Goal: Transaction & Acquisition: Purchase product/service

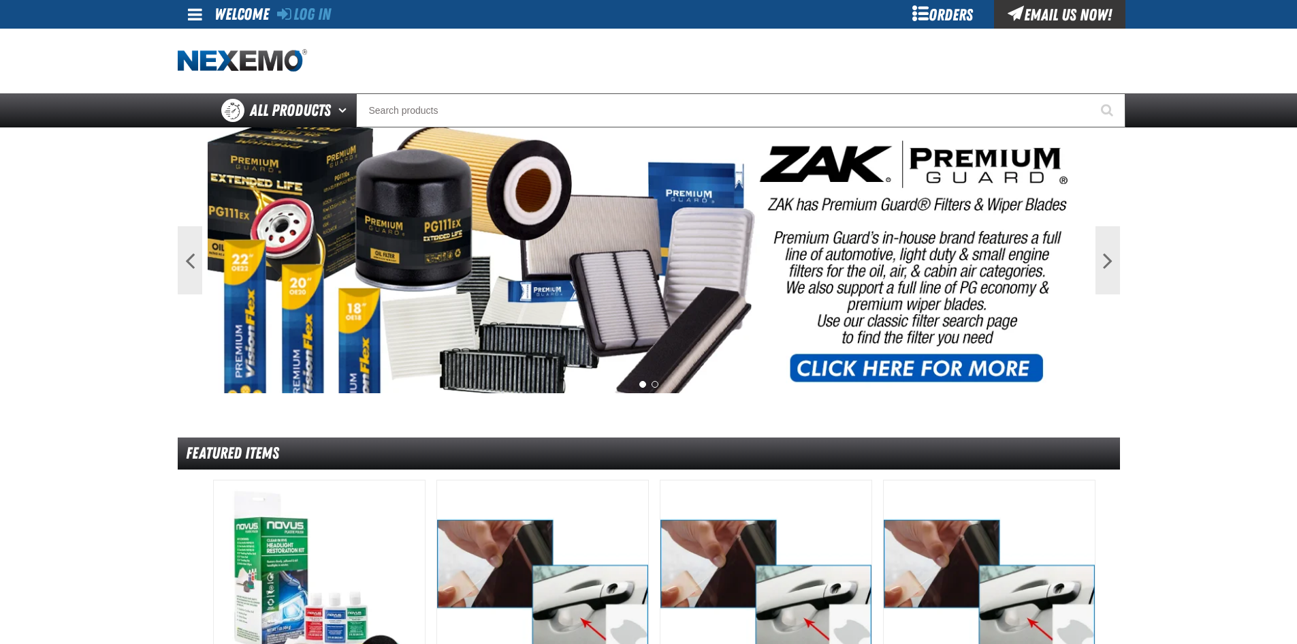
drag, startPoint x: 954, startPoint y: 12, endPoint x: 966, endPoint y: 12, distance: 11.6
click at [954, 12] on div "Orders" at bounding box center [943, 14] width 102 height 29
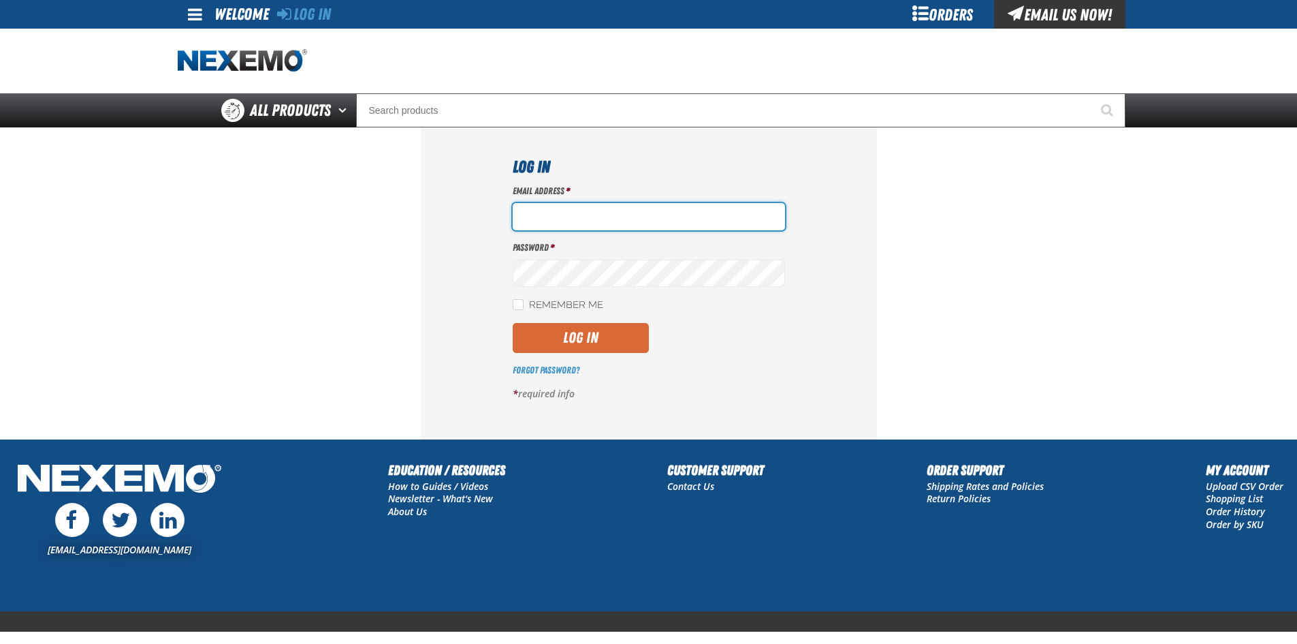
type input "[EMAIL_ADDRESS][DOMAIN_NAME]"
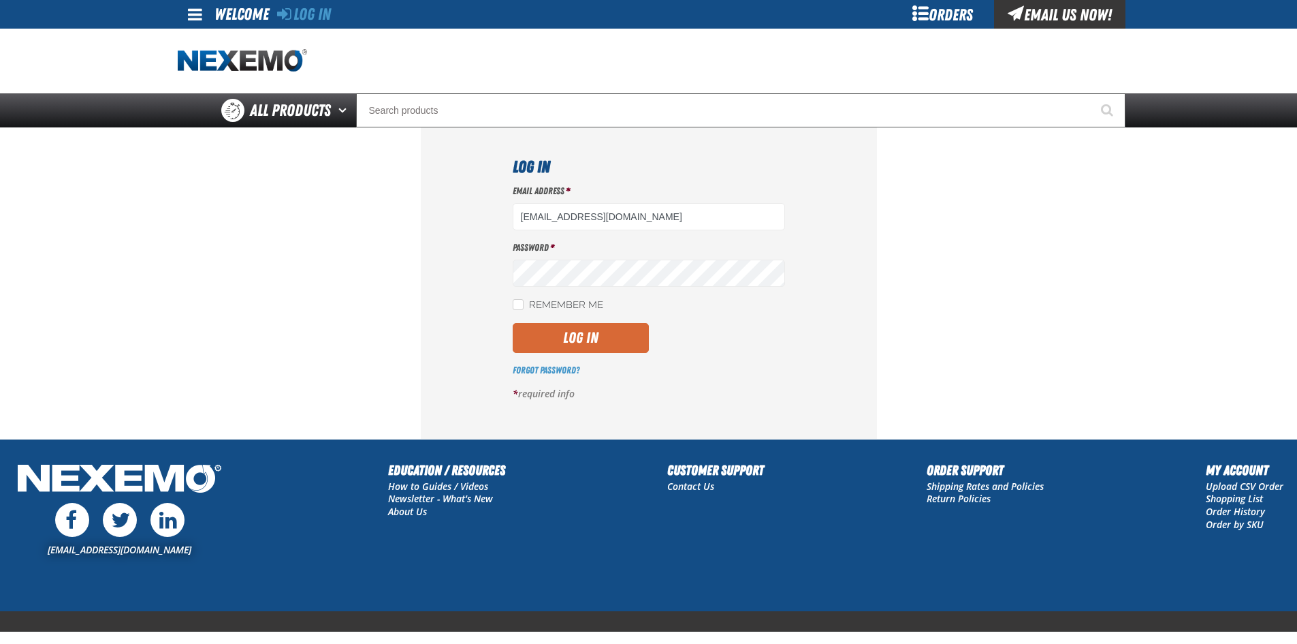
click at [595, 328] on button "Log In" at bounding box center [581, 338] width 136 height 30
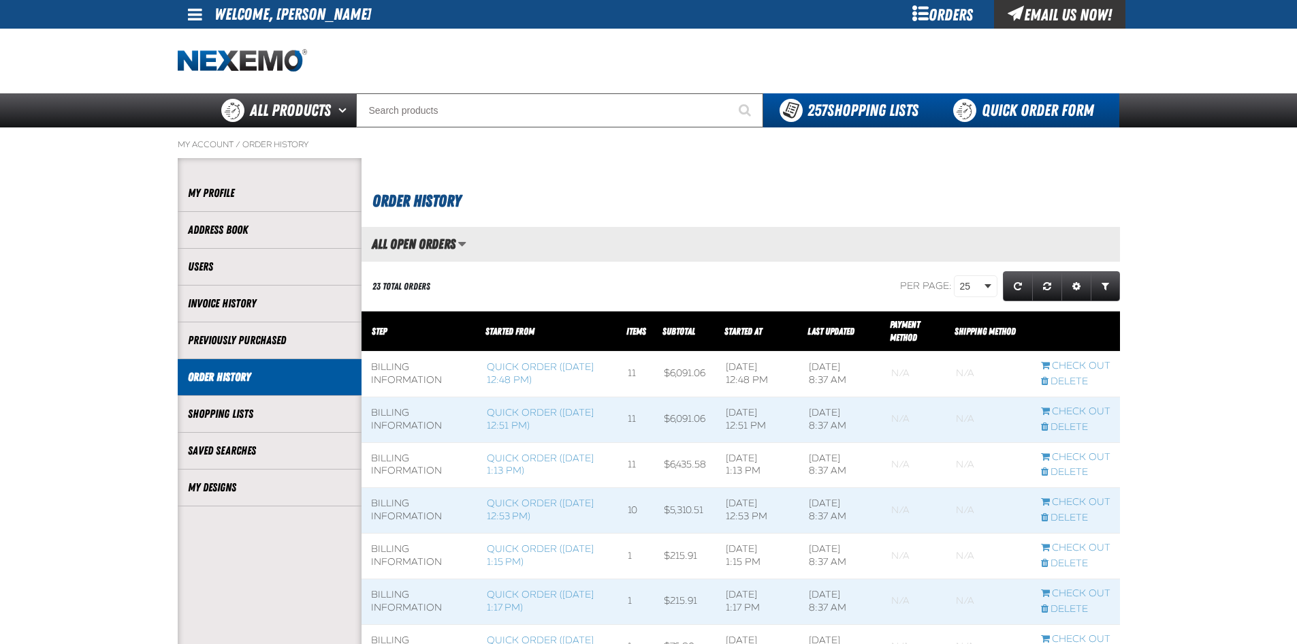
click at [1016, 108] on link "Quick Order Form" at bounding box center [1027, 110] width 185 height 34
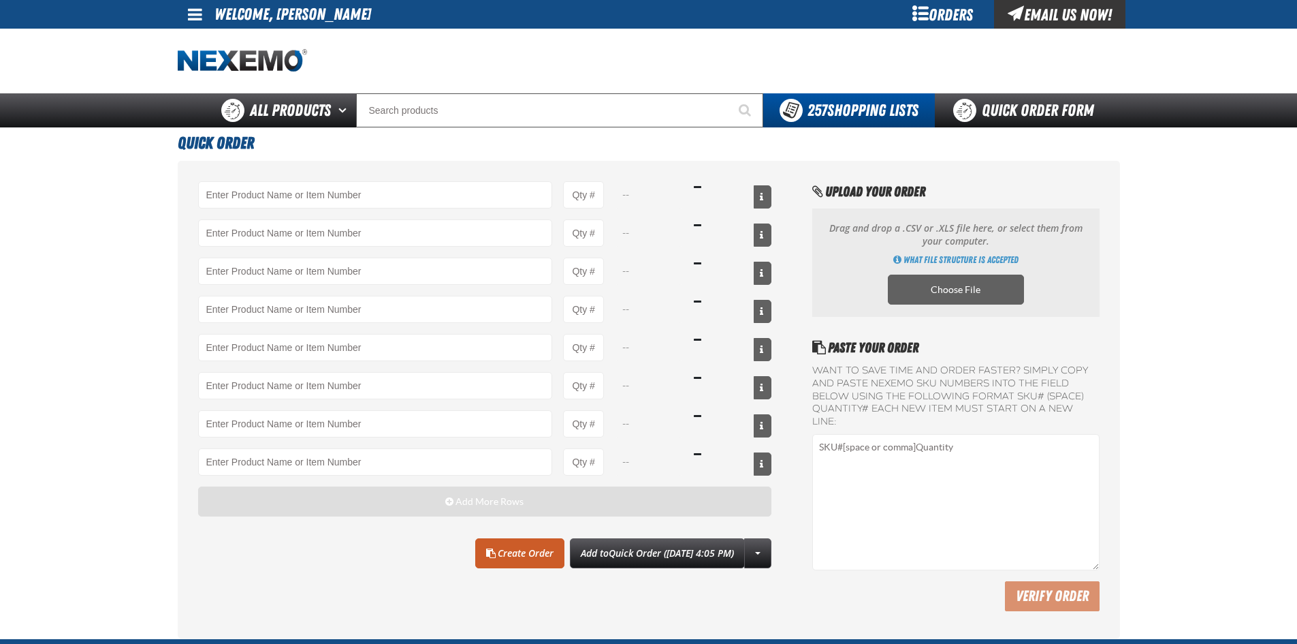
click at [301, 505] on button "Add More Rows" at bounding box center [485, 501] width 574 height 30
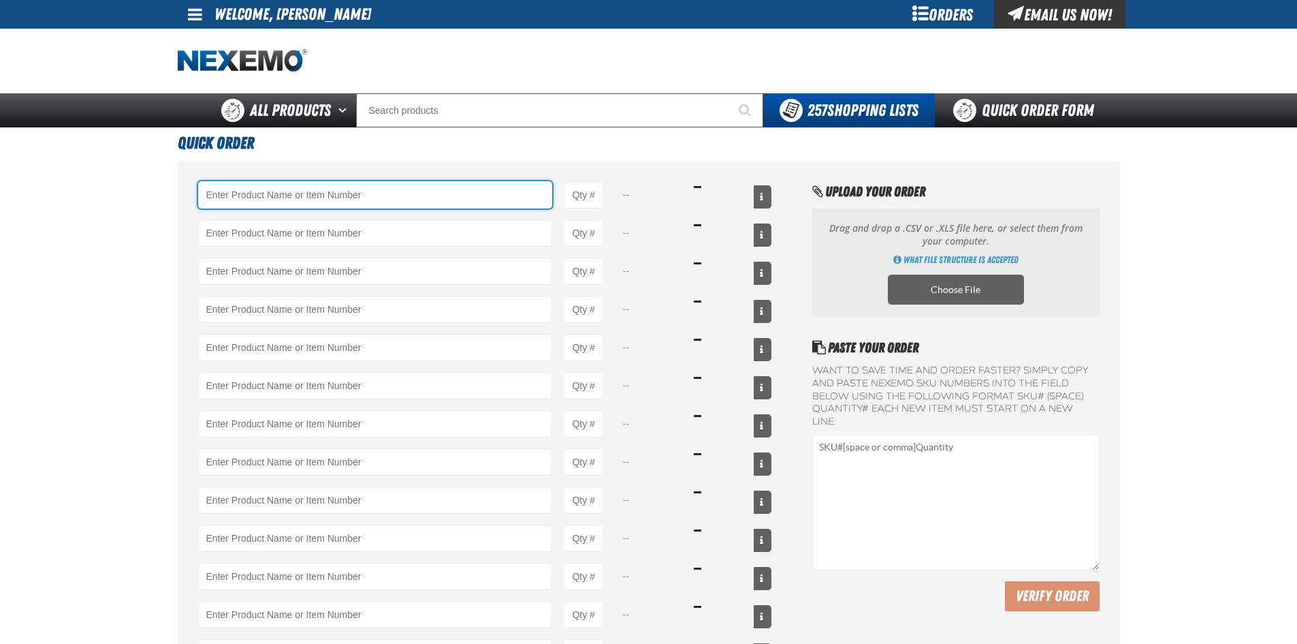
click at [289, 204] on input "Product" at bounding box center [375, 194] width 355 height 27
type input "C"
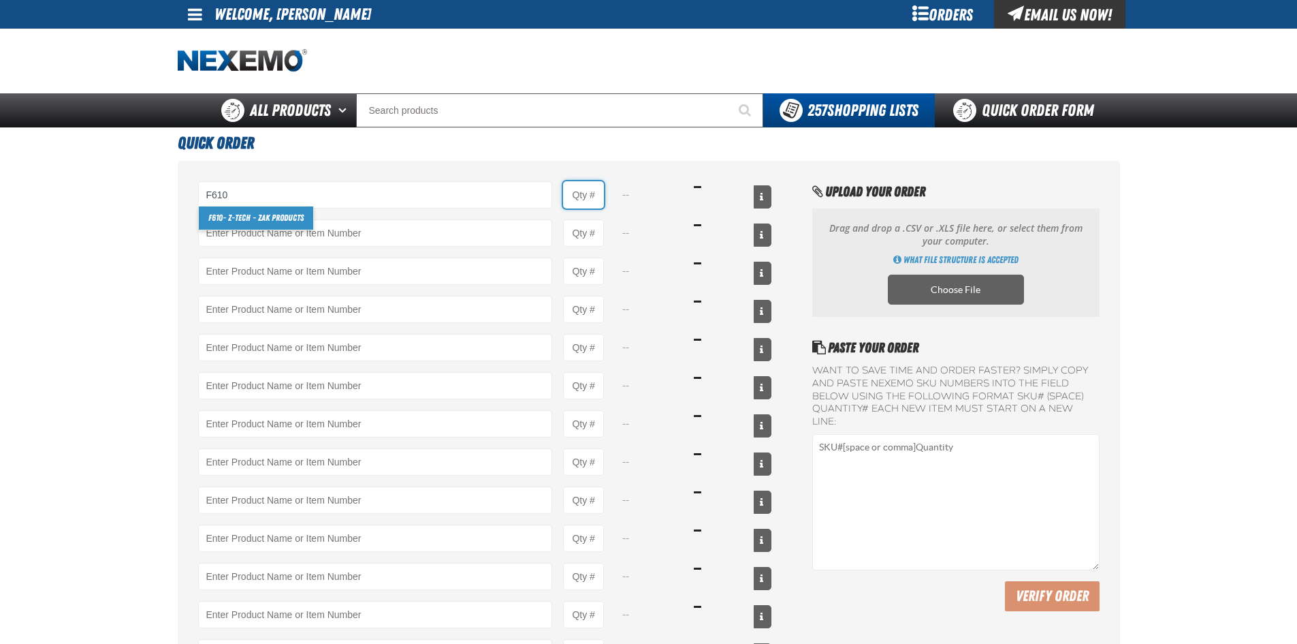
click at [599, 194] on input "Product Quantity" at bounding box center [583, 194] width 41 height 27
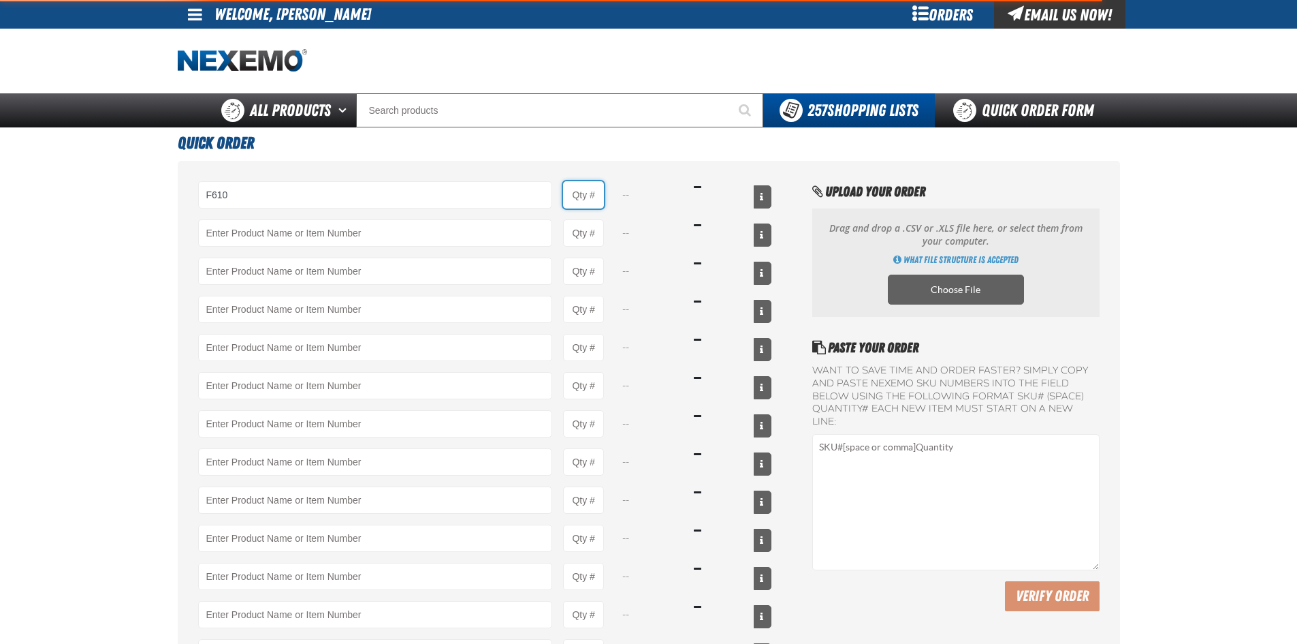
type input "F610 - Z-Tech - ZAK Products"
type input "1"
select select "bottle"
click at [599, 194] on input "1" at bounding box center [583, 194] width 41 height 27
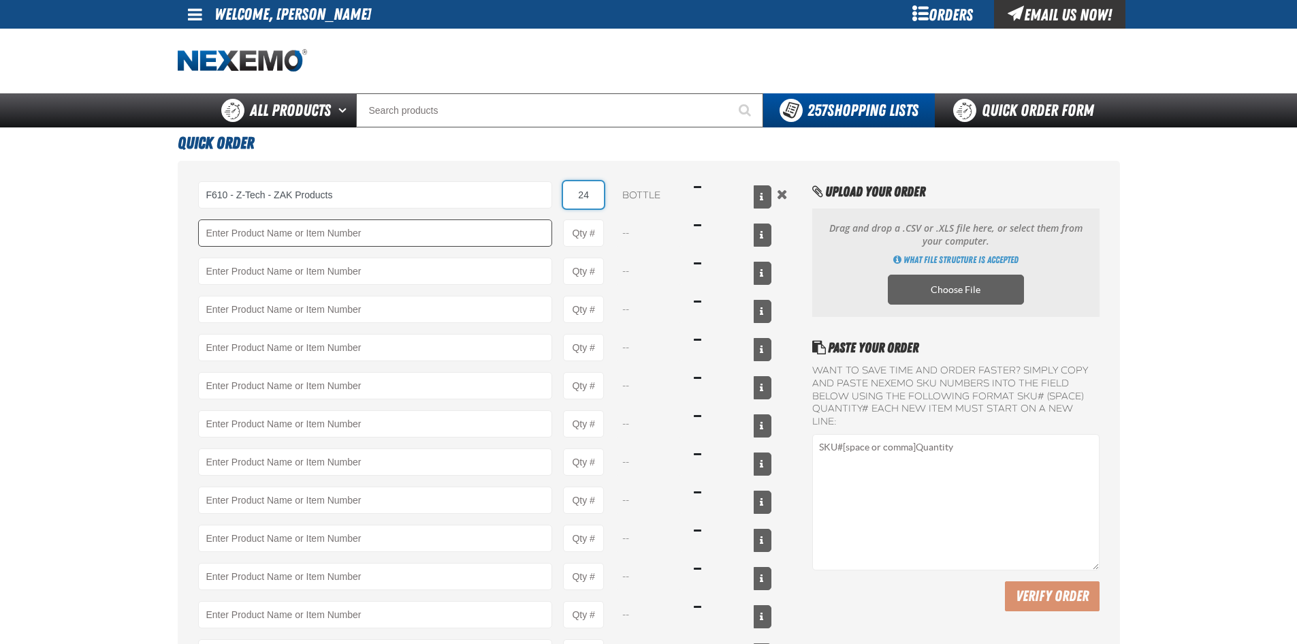
type input "24"
click at [397, 225] on input "Product" at bounding box center [375, 232] width 355 height 27
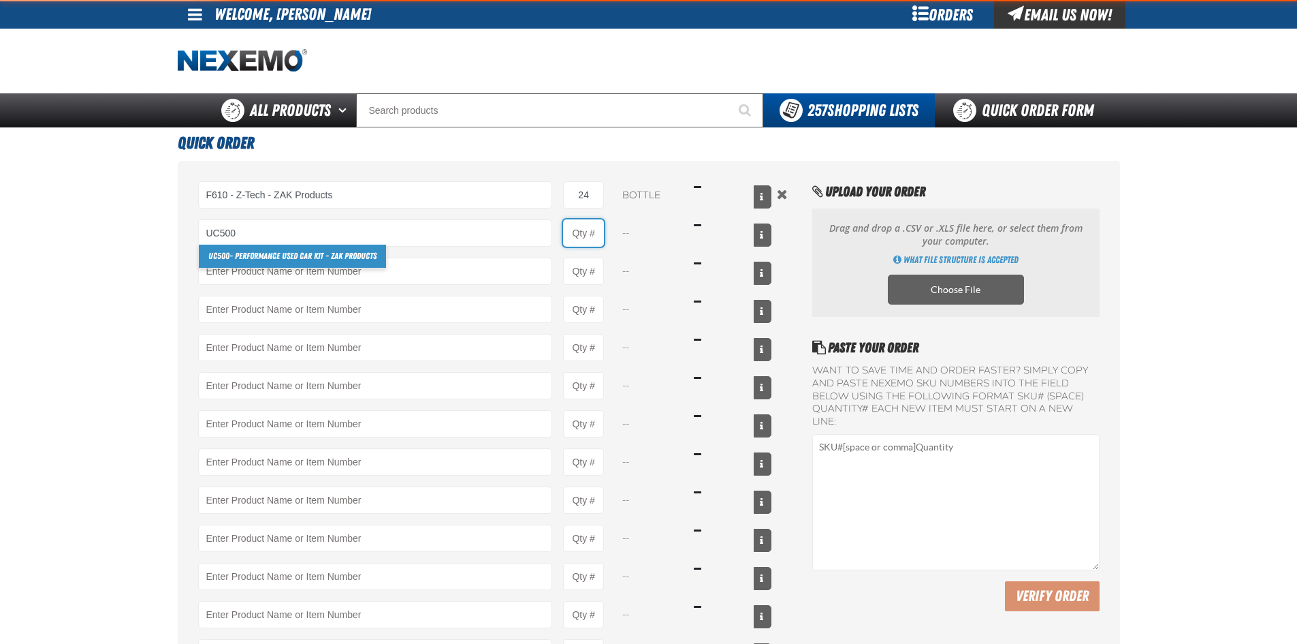
click at [588, 229] on input "Product Quantity" at bounding box center [583, 232] width 41 height 27
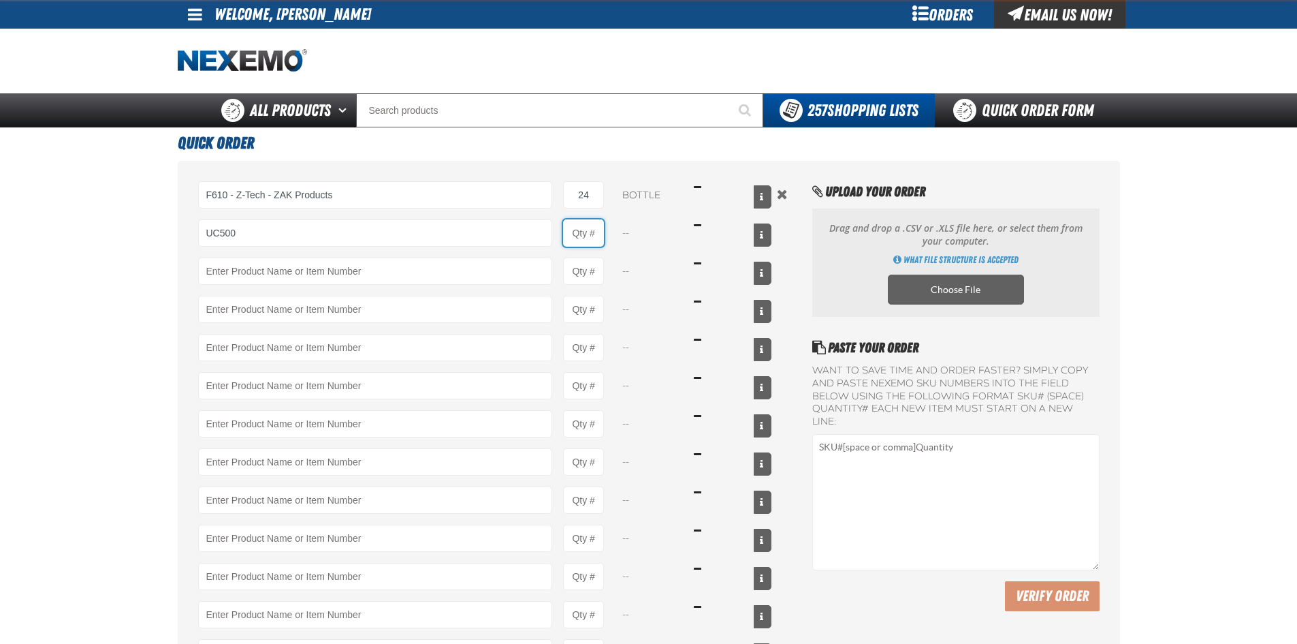
type input "UC500 - Performance Used Car Kit - ZAK Products"
type input "1"
select select "kit"
click at [600, 241] on input "1" at bounding box center [583, 232] width 41 height 27
type input "16"
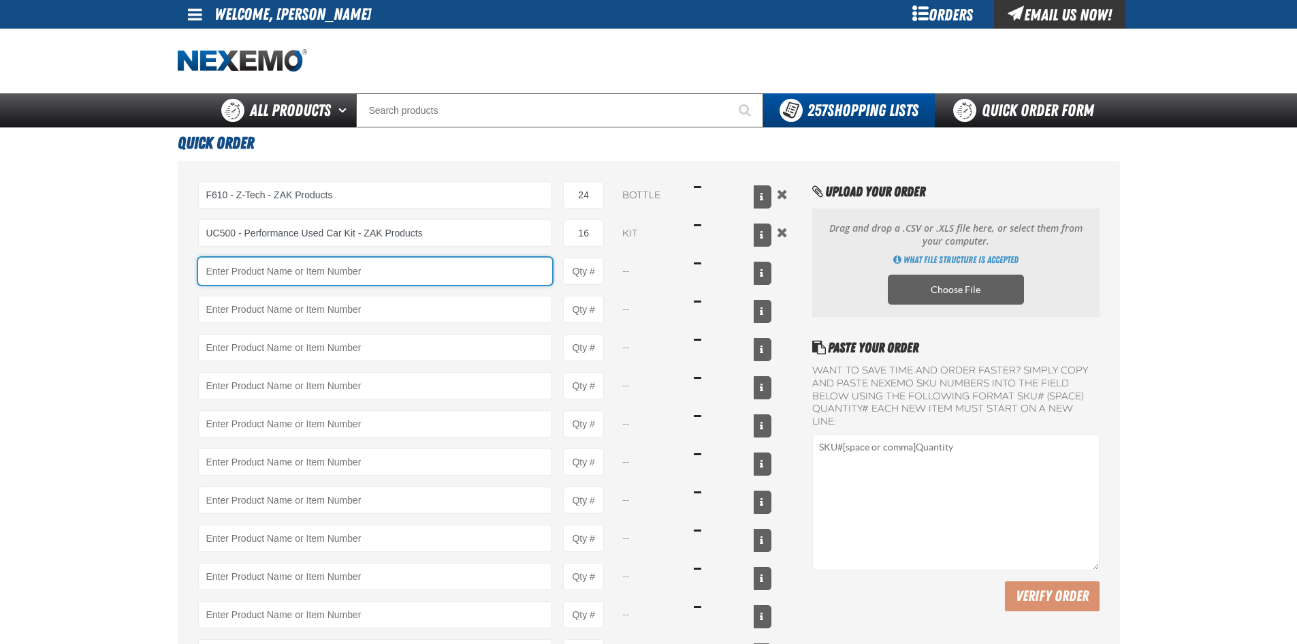
click at [460, 274] on input "Product" at bounding box center [375, 270] width 355 height 27
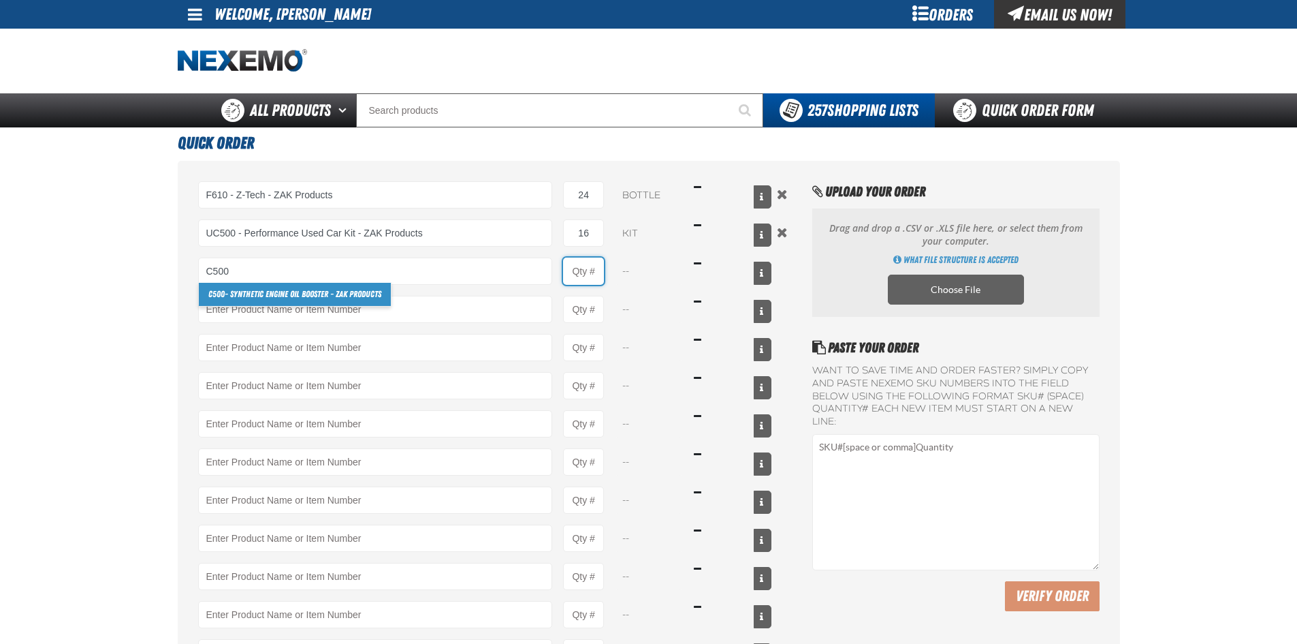
click at [598, 276] on input "Product Quantity" at bounding box center [583, 270] width 41 height 27
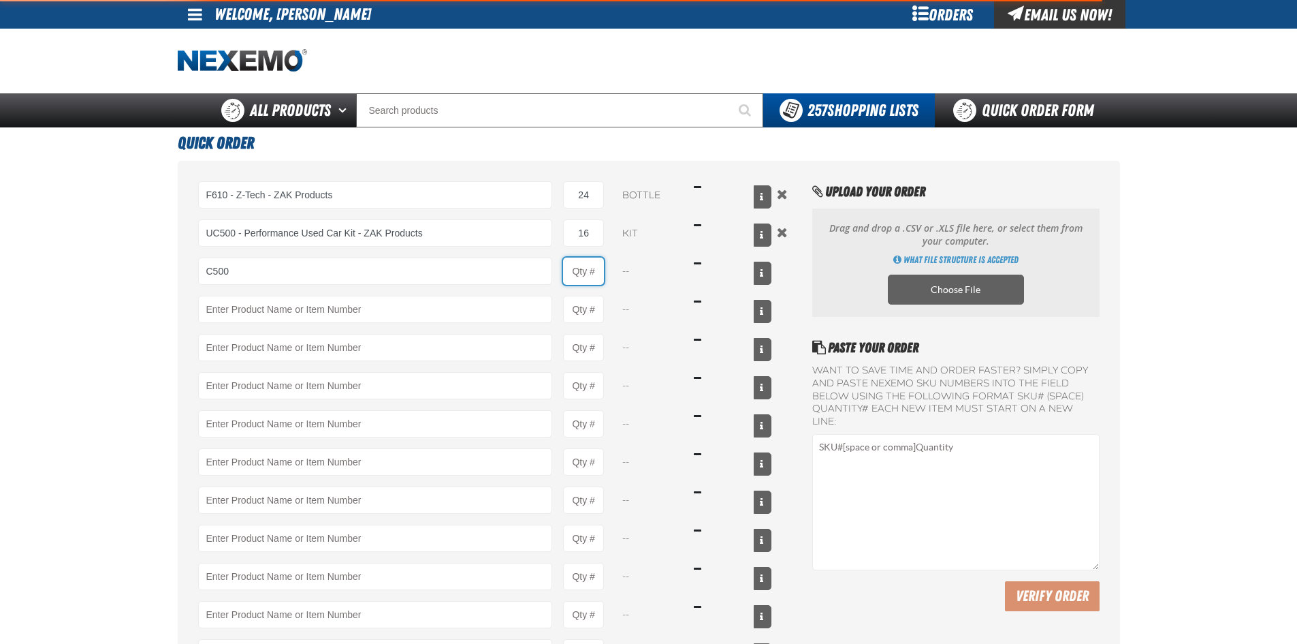
type input "C500 - Synthetic Engine Oil Booster - ZAK Products"
type input "1"
select select "bottle"
click at [599, 273] on input "1" at bounding box center [583, 270] width 41 height 27
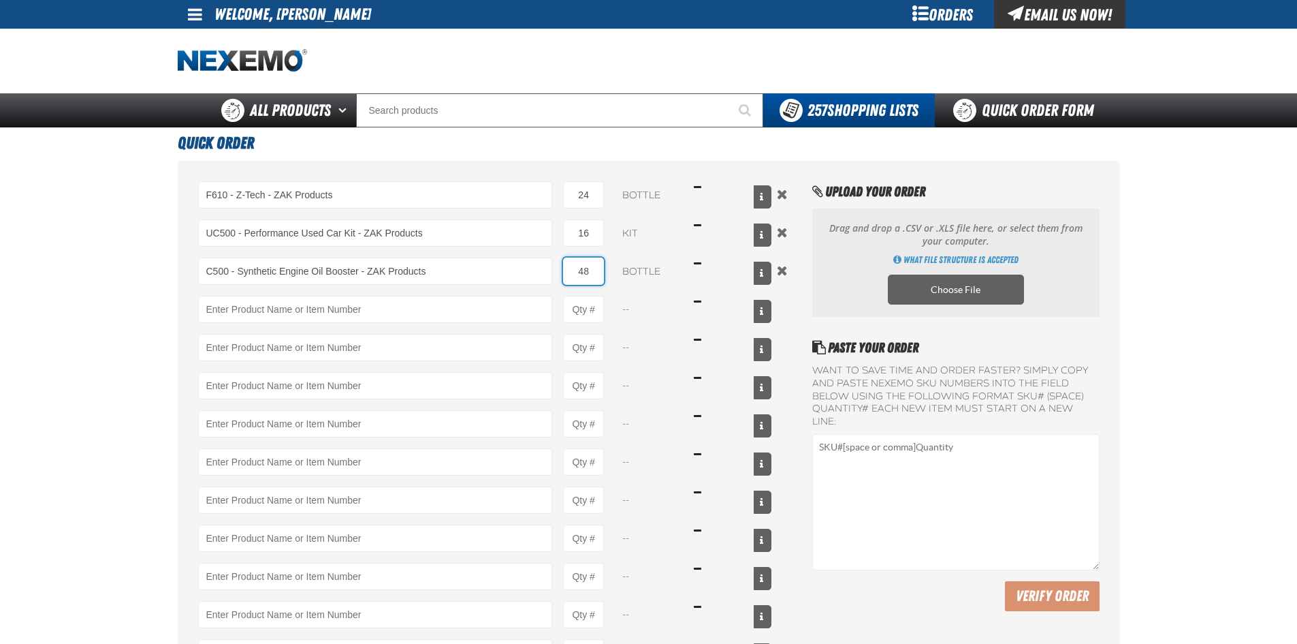
type input "48"
click at [444, 328] on div "F610 - Z-Tech - ZAK Products F610 - Z-Tech - ZAK Products 24 bottle $395.76 UC5…" at bounding box center [485, 423] width 574 height 485
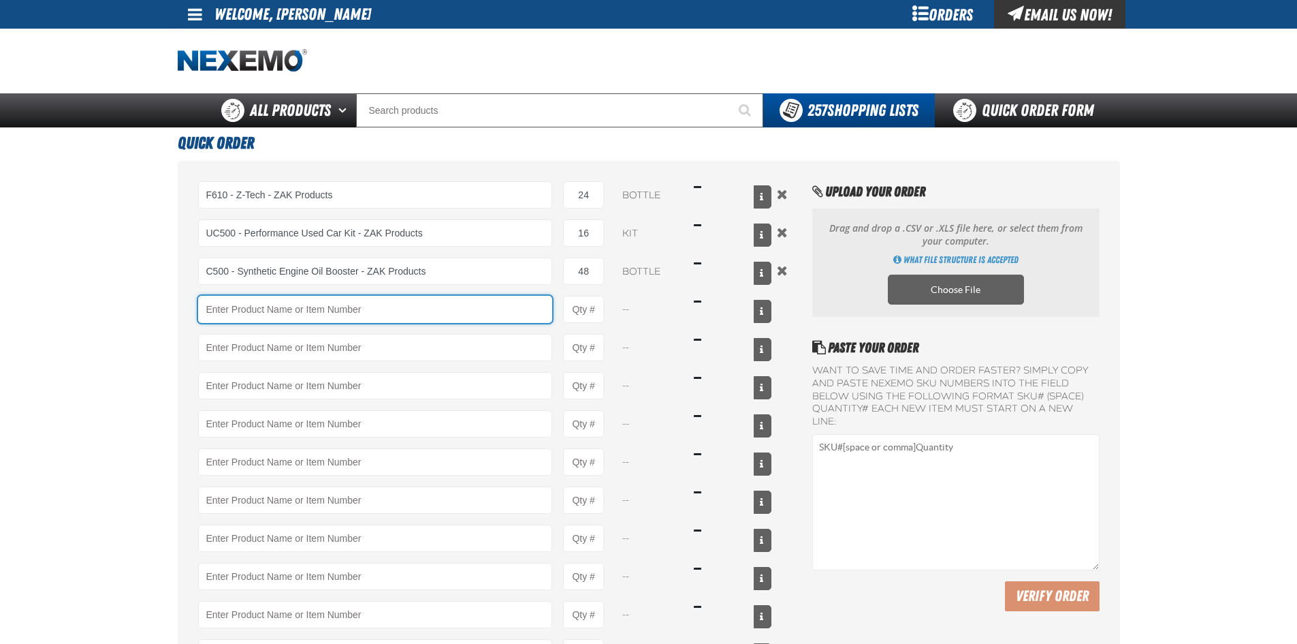
click at [446, 320] on input "Product" at bounding box center [375, 309] width 355 height 27
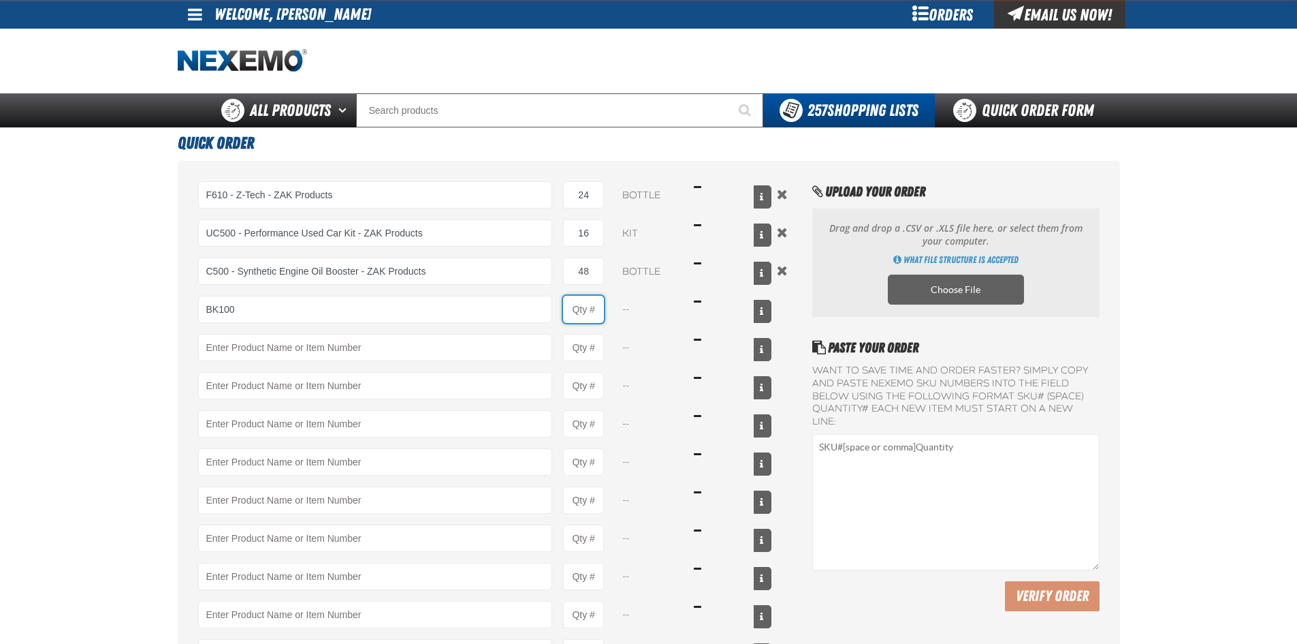
click at [593, 313] on input "Product Quantity" at bounding box center [583, 309] width 41 height 27
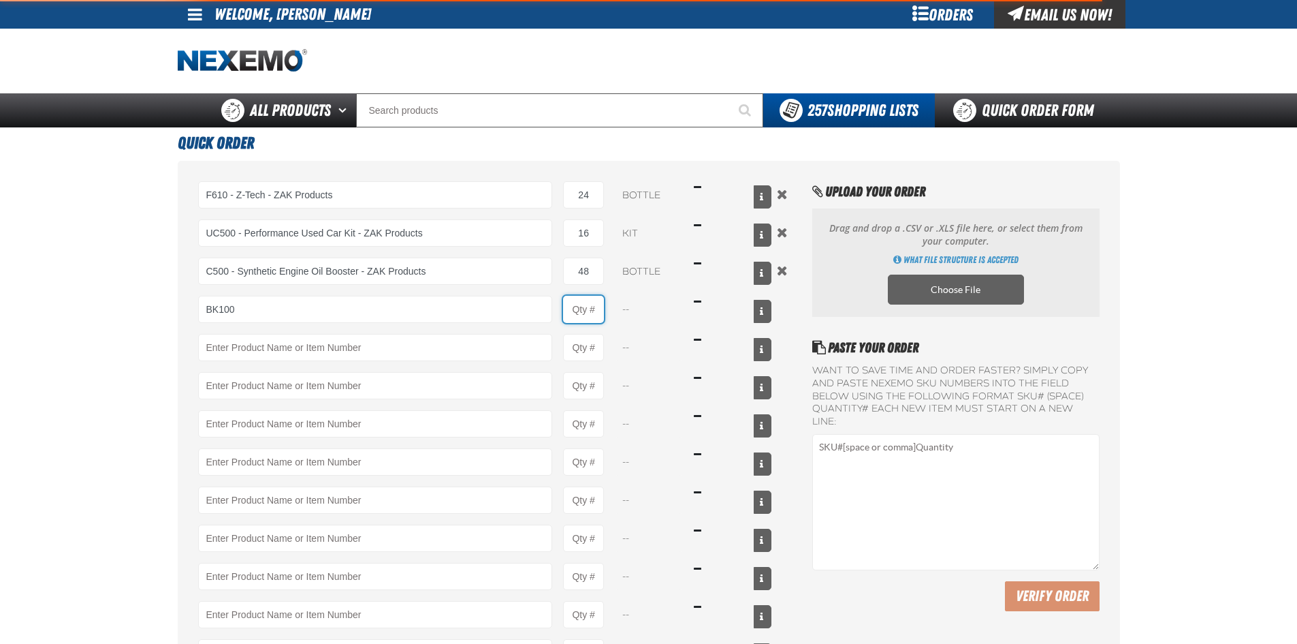
type input "BK100 - DOT 3 Brake Fluid Exchange Formula - 32 Ounce - ZAK Products"
type input "1"
select select "bottle"
click at [598, 311] on input "1" at bounding box center [583, 309] width 41 height 27
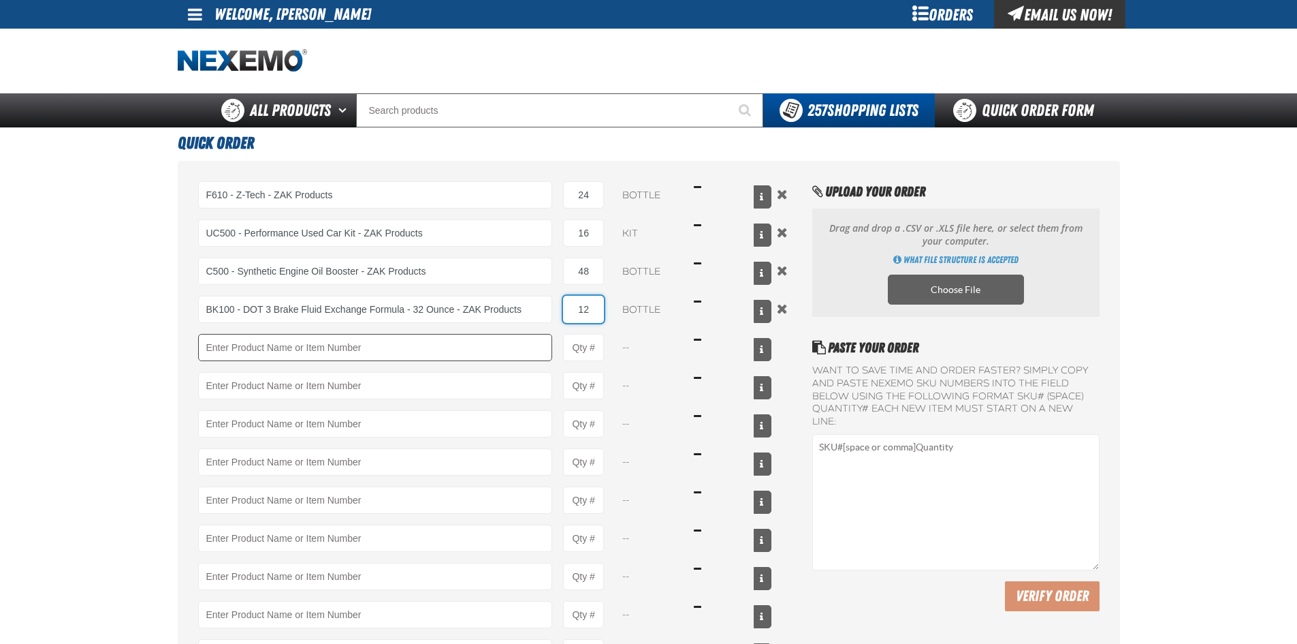
type input "12"
click at [499, 355] on input "Product" at bounding box center [375, 347] width 355 height 27
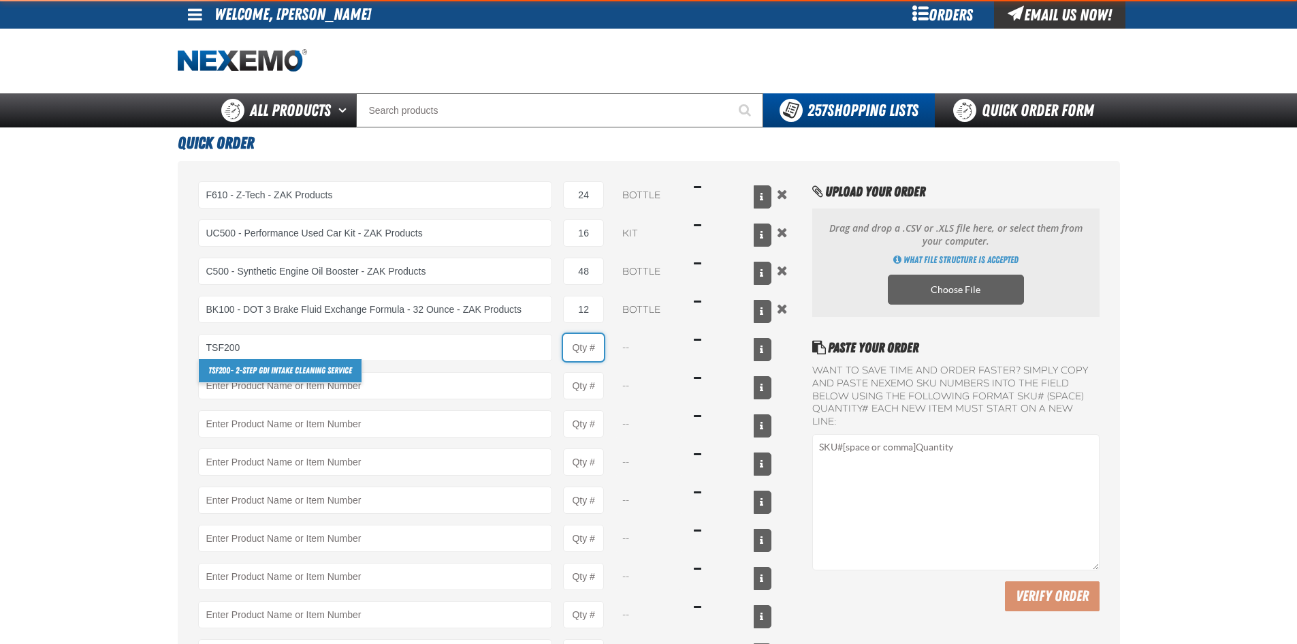
click at [597, 340] on input "Product Quantity" at bounding box center [583, 347] width 41 height 27
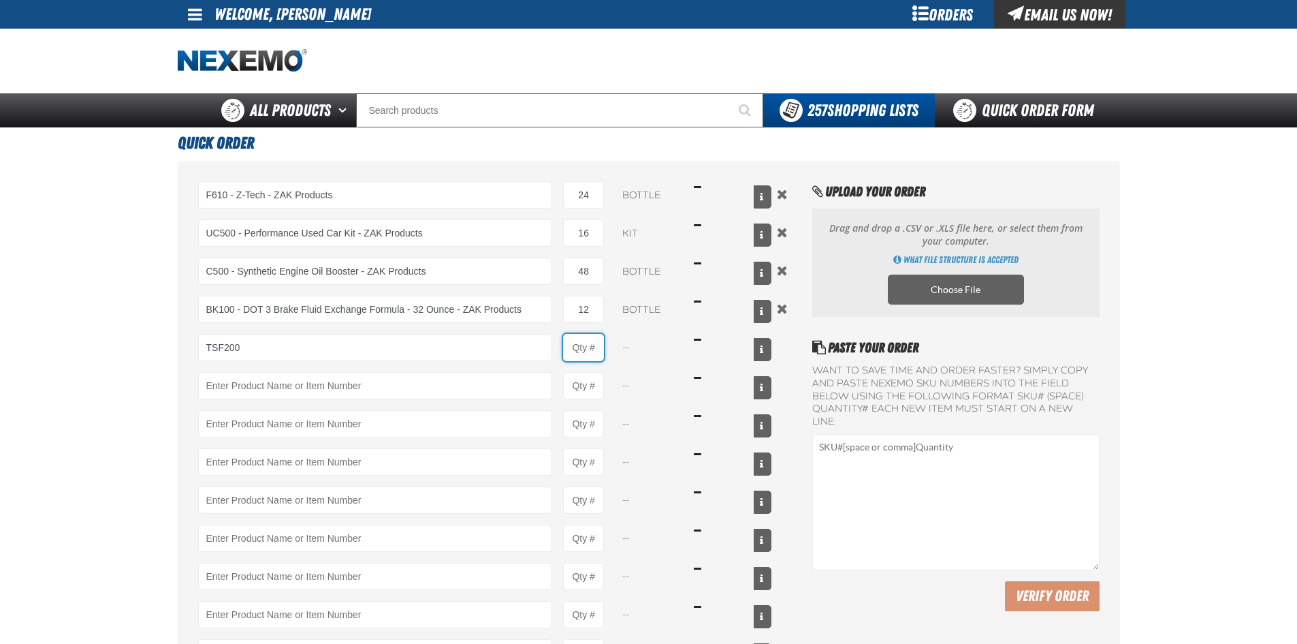
type input "TSF200 - 2-Step GDI Intake Cleaning Service"
type input "1"
click at [598, 347] on input "1" at bounding box center [583, 347] width 41 height 27
select select "kit"
type input "6"
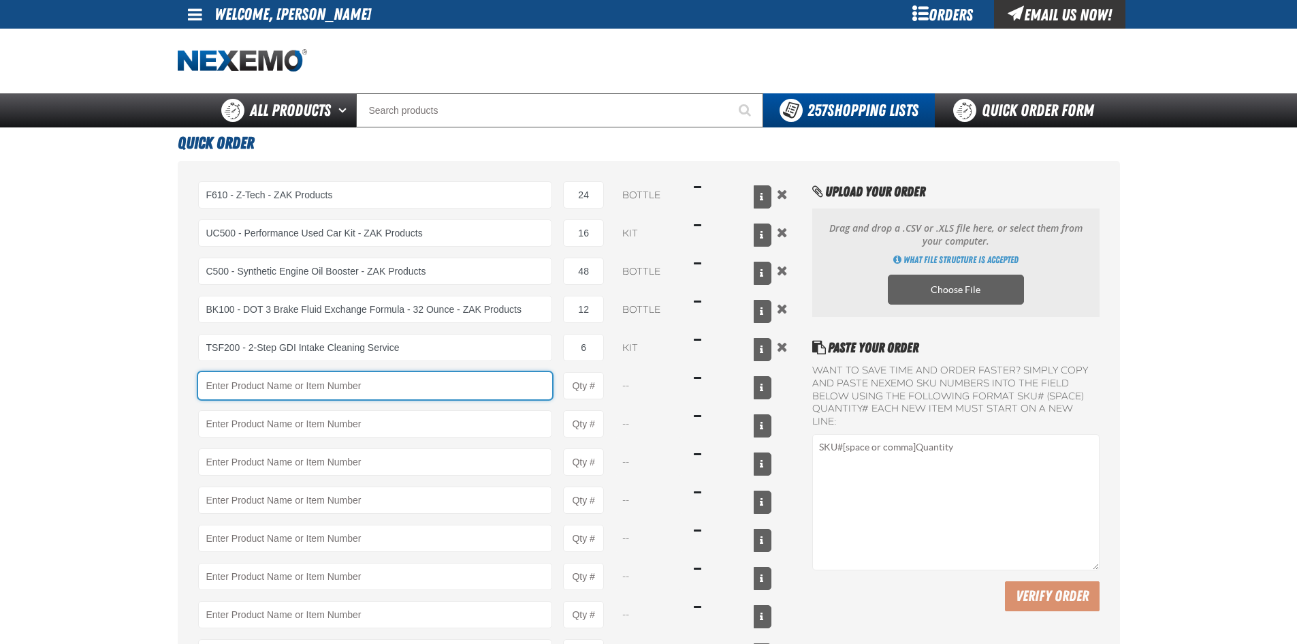
click at [492, 398] on input "Product" at bounding box center [375, 385] width 355 height 27
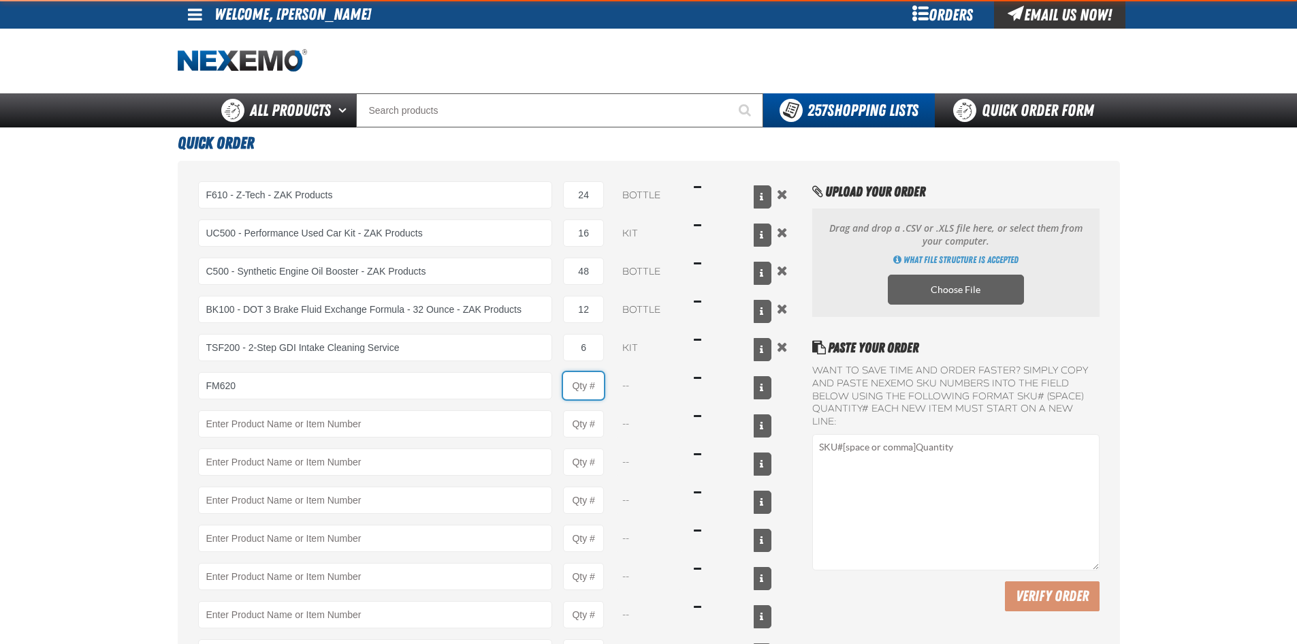
click at [597, 396] on input "Product Quantity" at bounding box center [583, 385] width 41 height 27
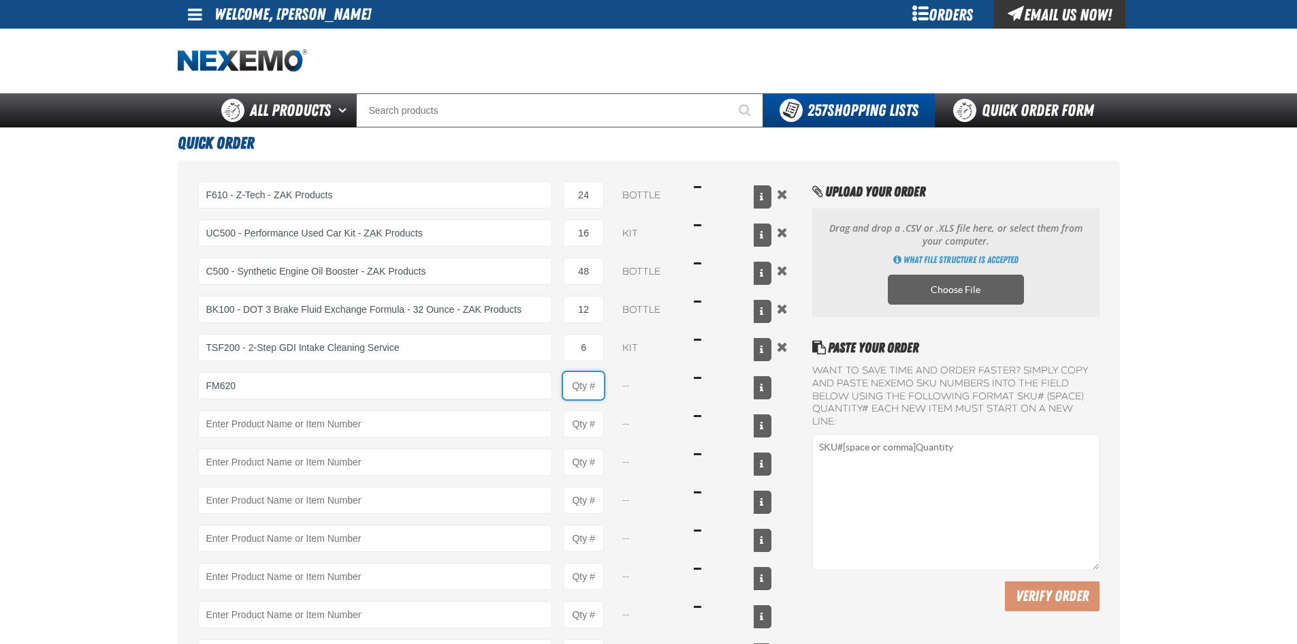
type input "FM620 - Fuel Injection Cleaner - ZAK Products"
type input "1"
select select "bottle"
click at [600, 389] on input "1" at bounding box center [583, 385] width 41 height 27
type input "24"
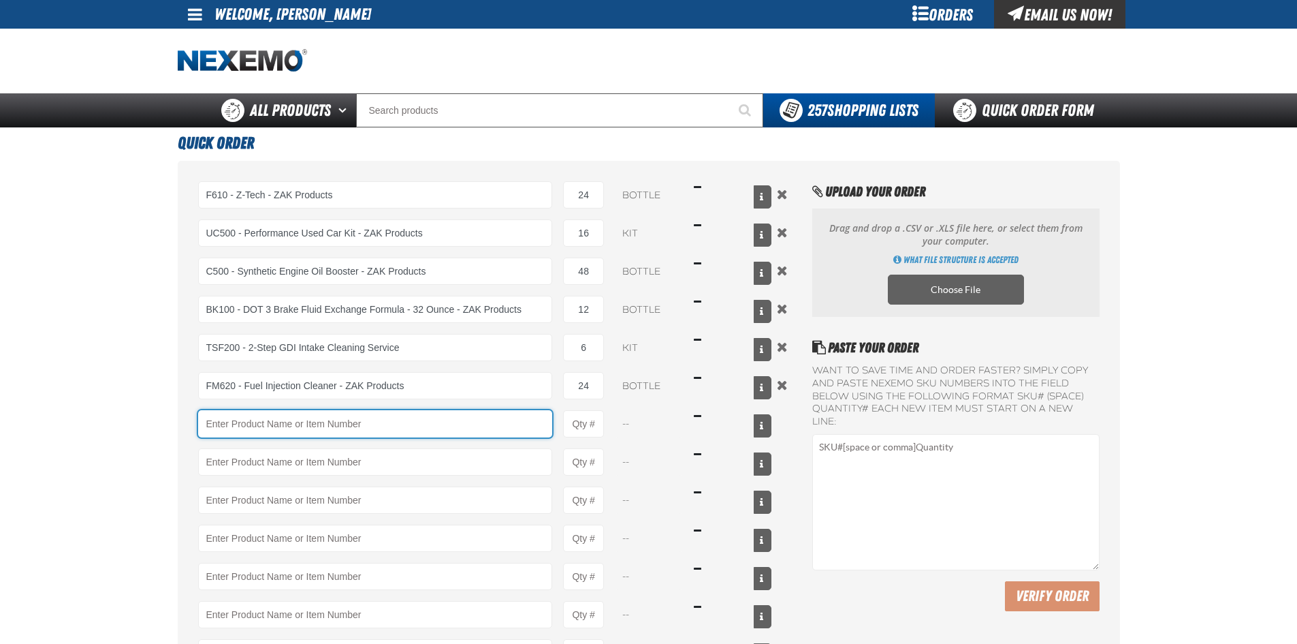
click at [492, 430] on input "Product" at bounding box center [375, 423] width 355 height 27
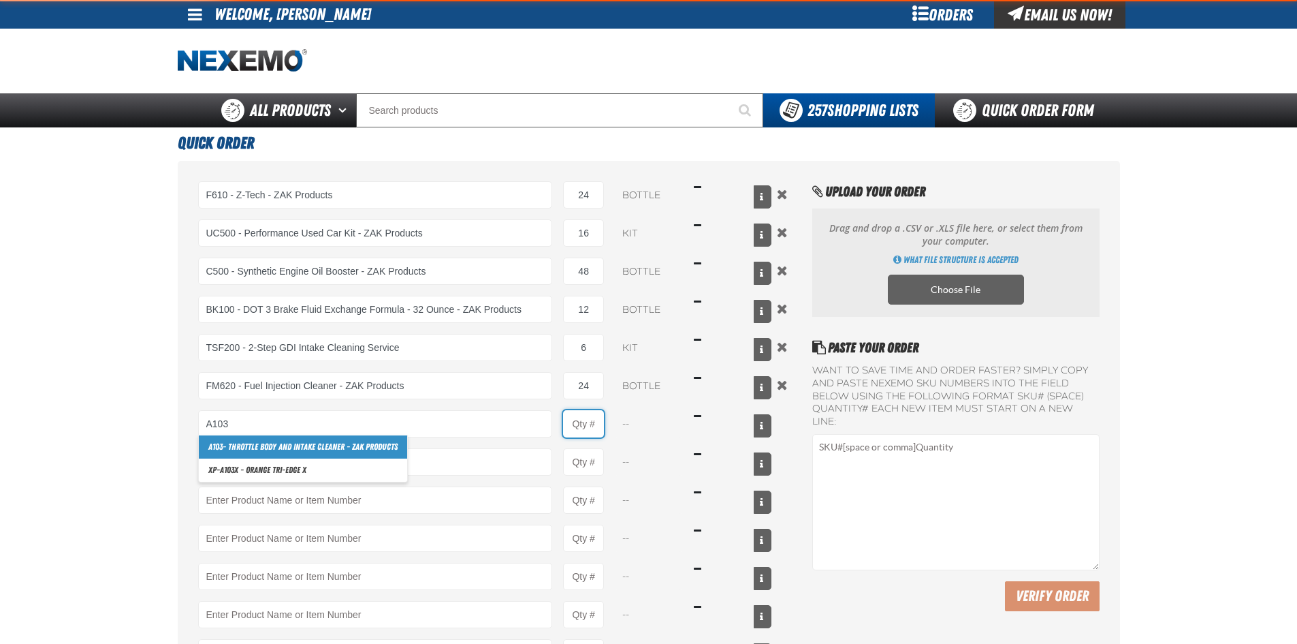
click at [594, 424] on input "Product Quantity" at bounding box center [583, 423] width 41 height 27
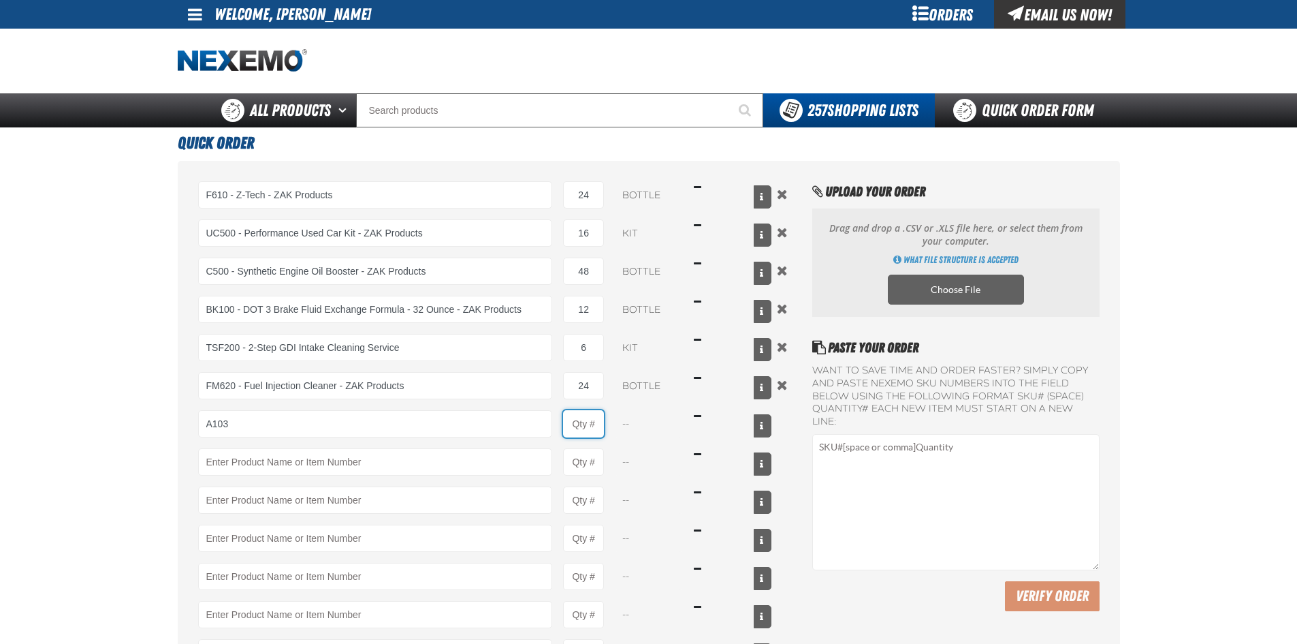
type input "A103 - Throttle Body and Intake Cleaner - ZAK Products"
type input "1"
select select "can"
click at [599, 424] on input "1" at bounding box center [583, 423] width 41 height 27
type input "24"
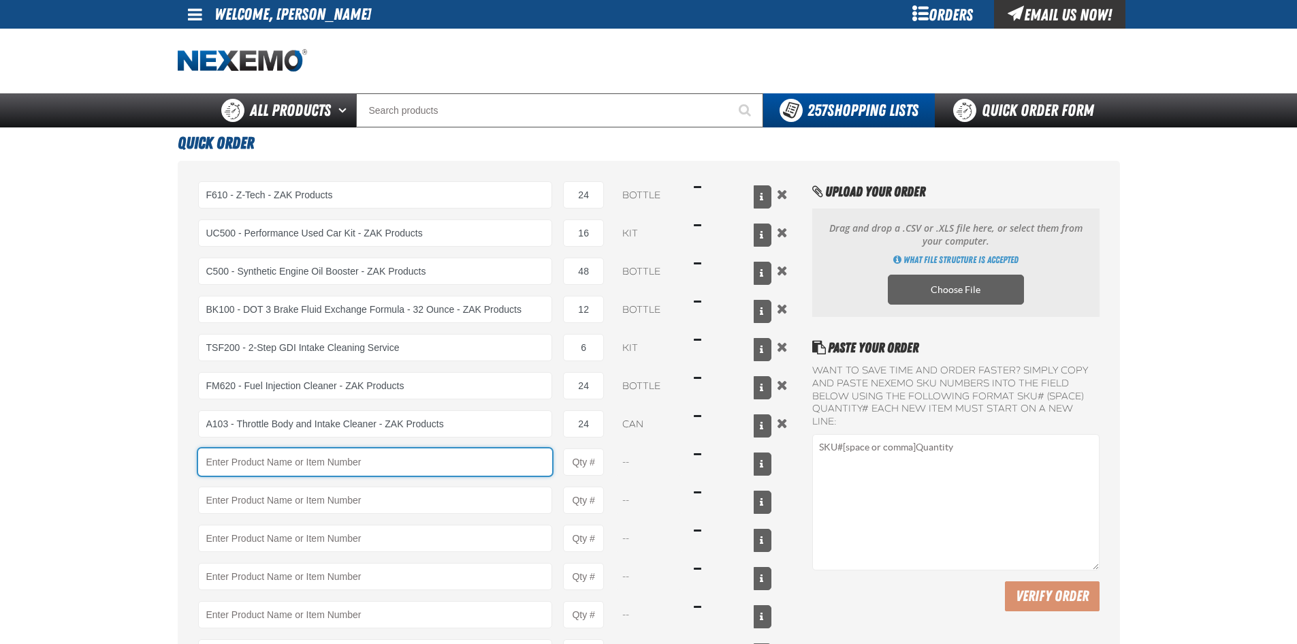
click at [522, 458] on input "Product" at bounding box center [375, 461] width 355 height 27
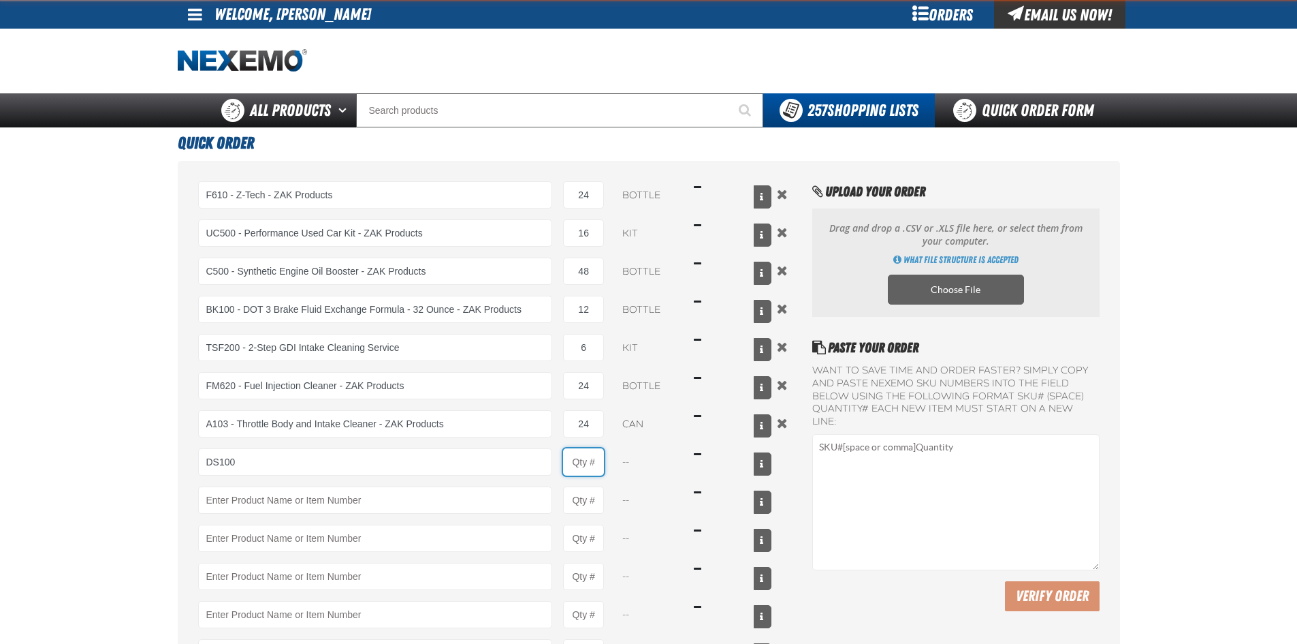
click at [595, 463] on input "Product Quantity" at bounding box center [583, 461] width 41 height 27
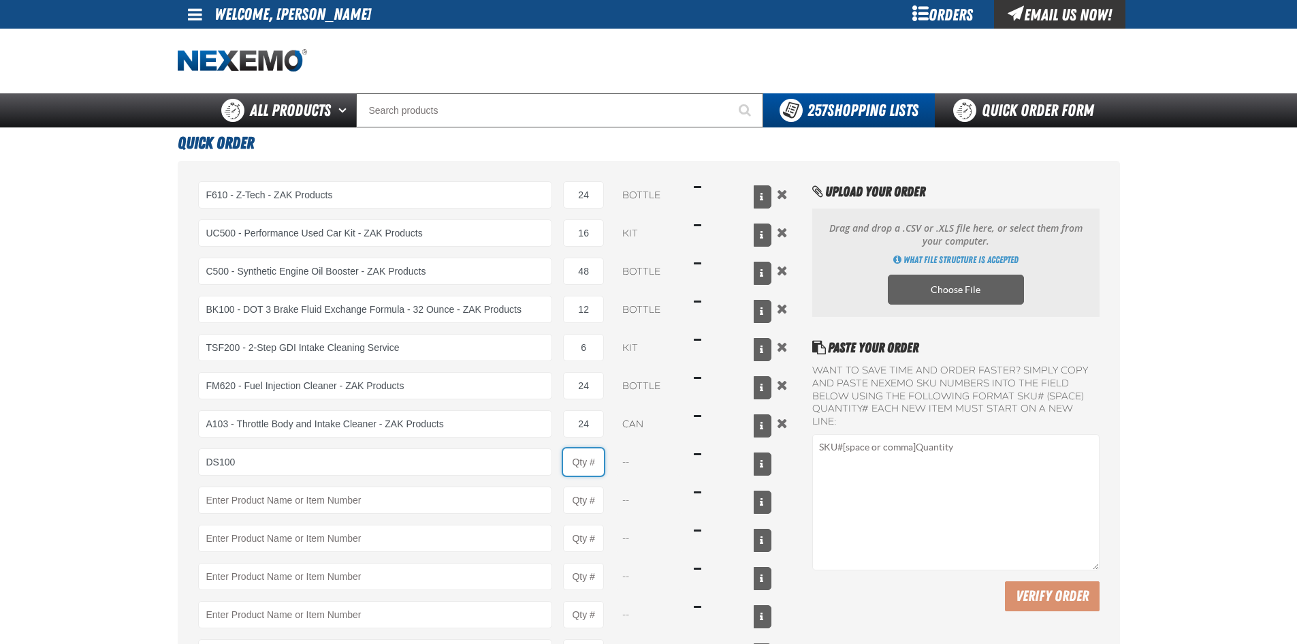
type input "DS100 - Differential Supplement - ZAK Products"
type input "1"
click at [603, 461] on input "1" at bounding box center [583, 461] width 41 height 27
select select "bottle"
type input "12"
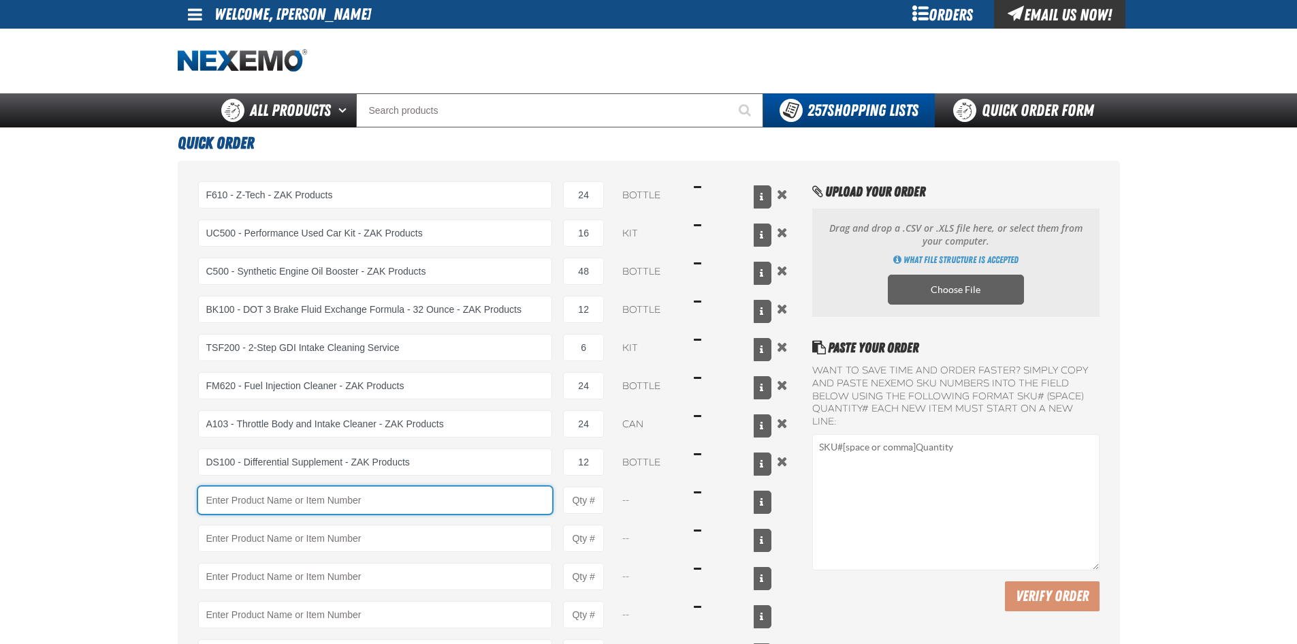
click at [449, 498] on input "Product" at bounding box center [375, 499] width 355 height 27
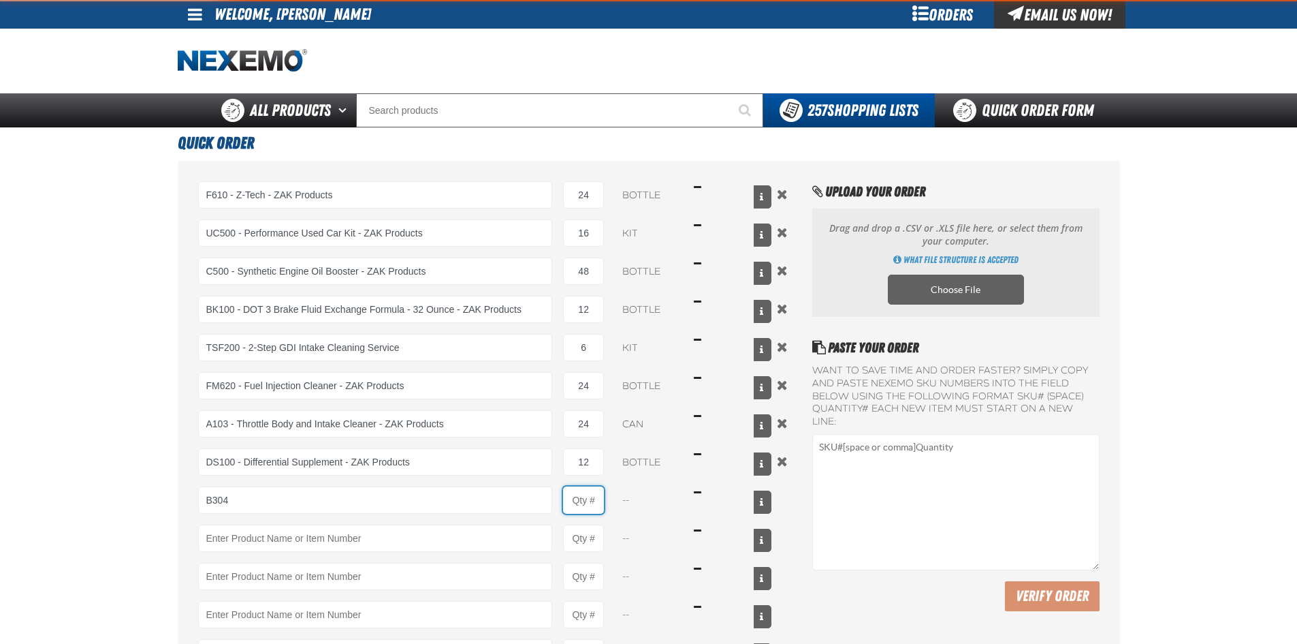
click at [581, 504] on input "Product Quantity" at bounding box center [583, 499] width 41 height 27
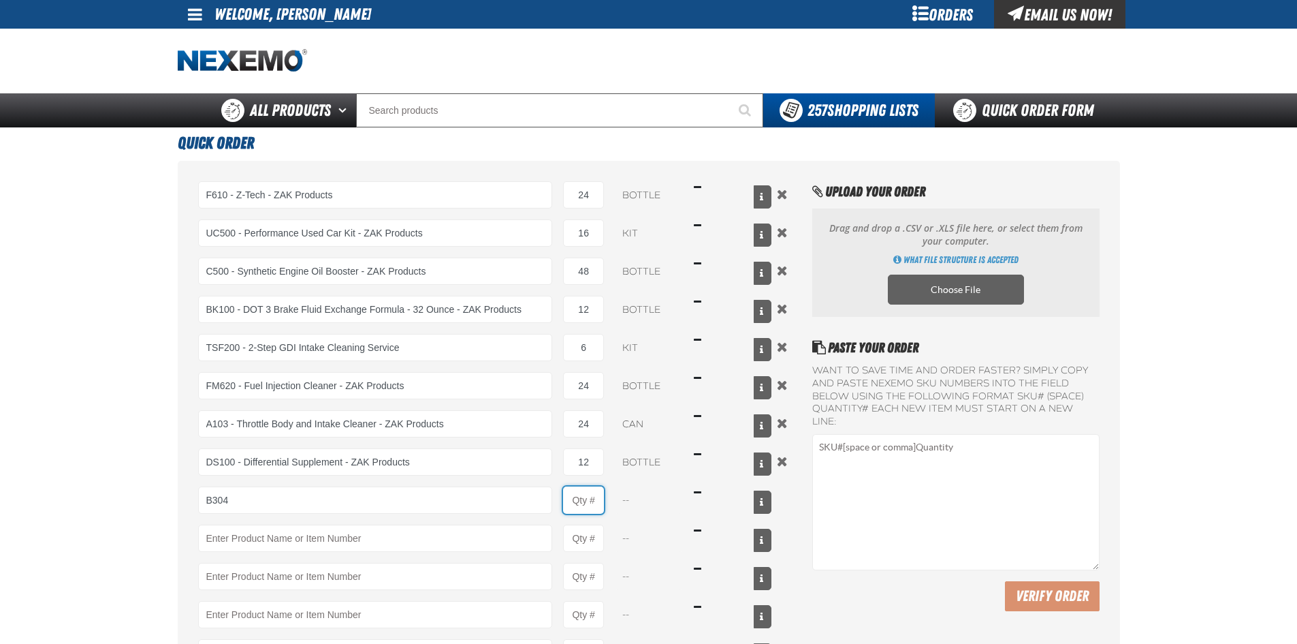
type input "B304 - Battery Service Kit - Cleaner &amp; Protector with Anti-Corrosion Pads -…"
type input "1"
select select "kit"
click at [599, 499] on input "1" at bounding box center [583, 499] width 41 height 27
type input "24"
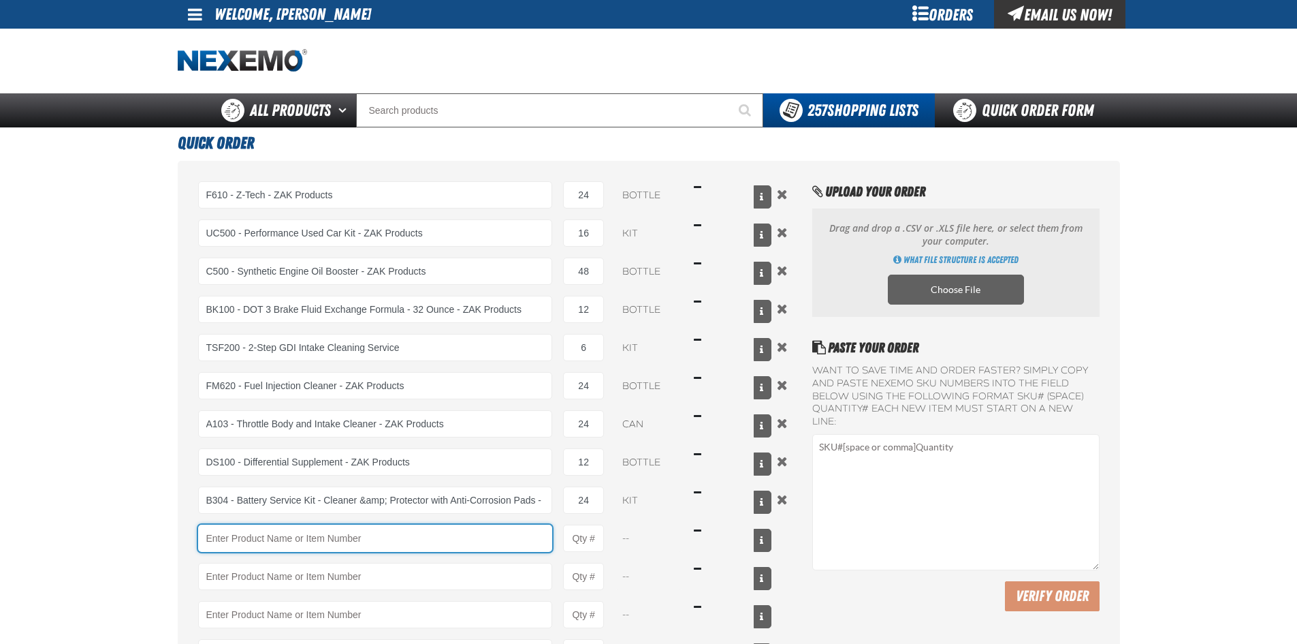
click at [474, 545] on input "Product" at bounding box center [375, 537] width 355 height 27
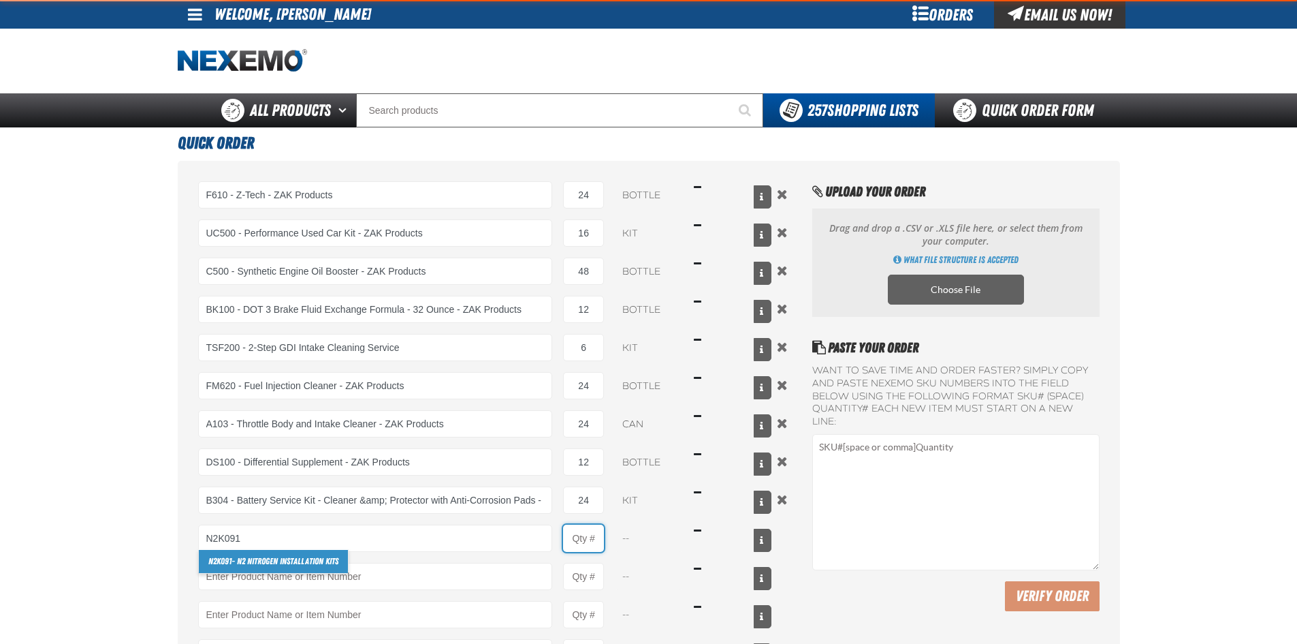
drag, startPoint x: 581, startPoint y: 538, endPoint x: 595, endPoint y: 535, distance: 14.7
click at [583, 538] on input "Product Quantity" at bounding box center [583, 537] width 41 height 27
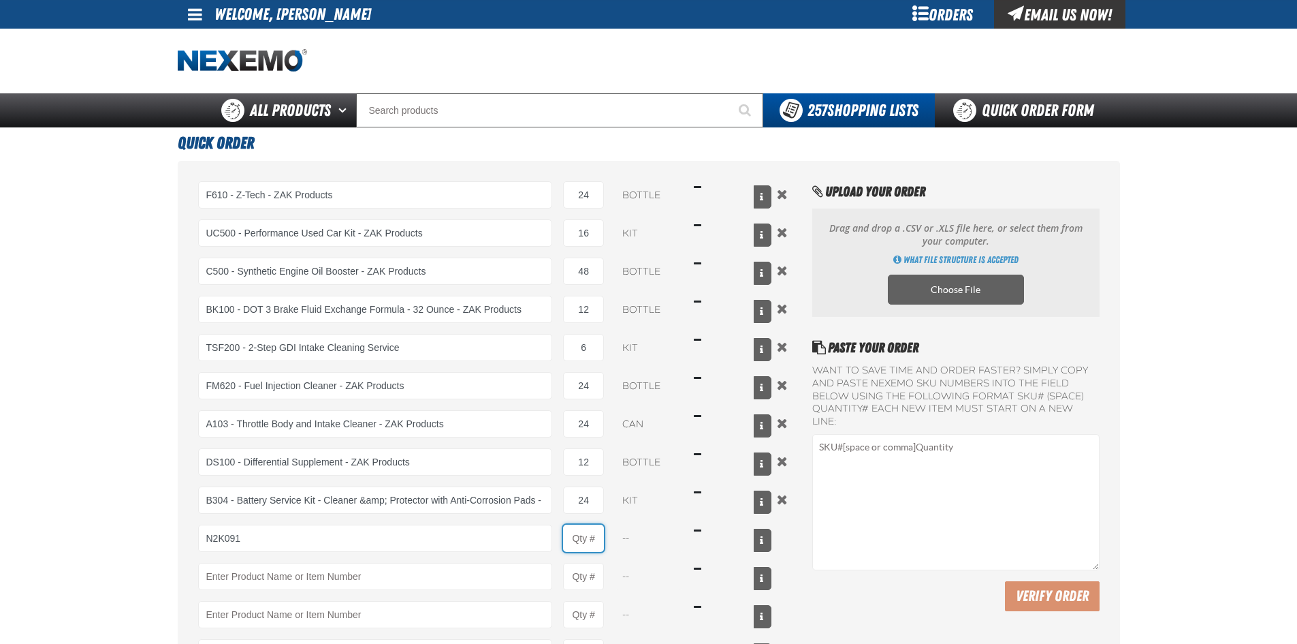
type input "N2K091 - N2 Nitrogen Installation Kits"
type input "1"
select select "kit"
click at [599, 537] on input "1" at bounding box center [583, 537] width 41 height 27
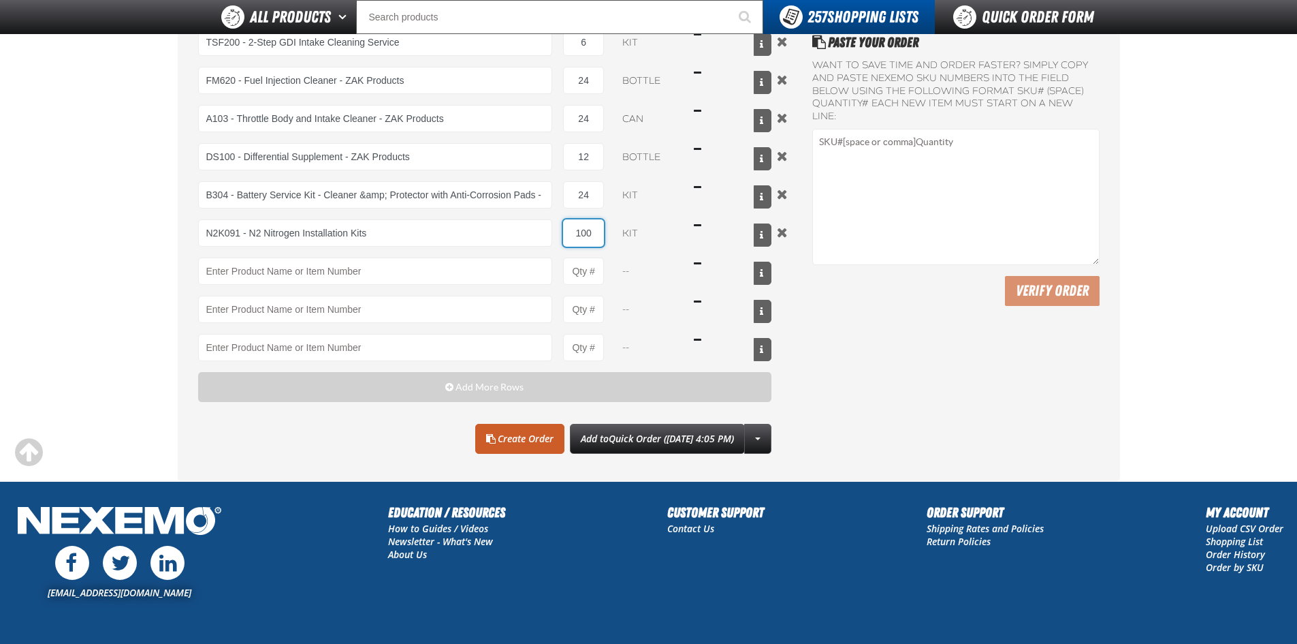
scroll to position [272, 0]
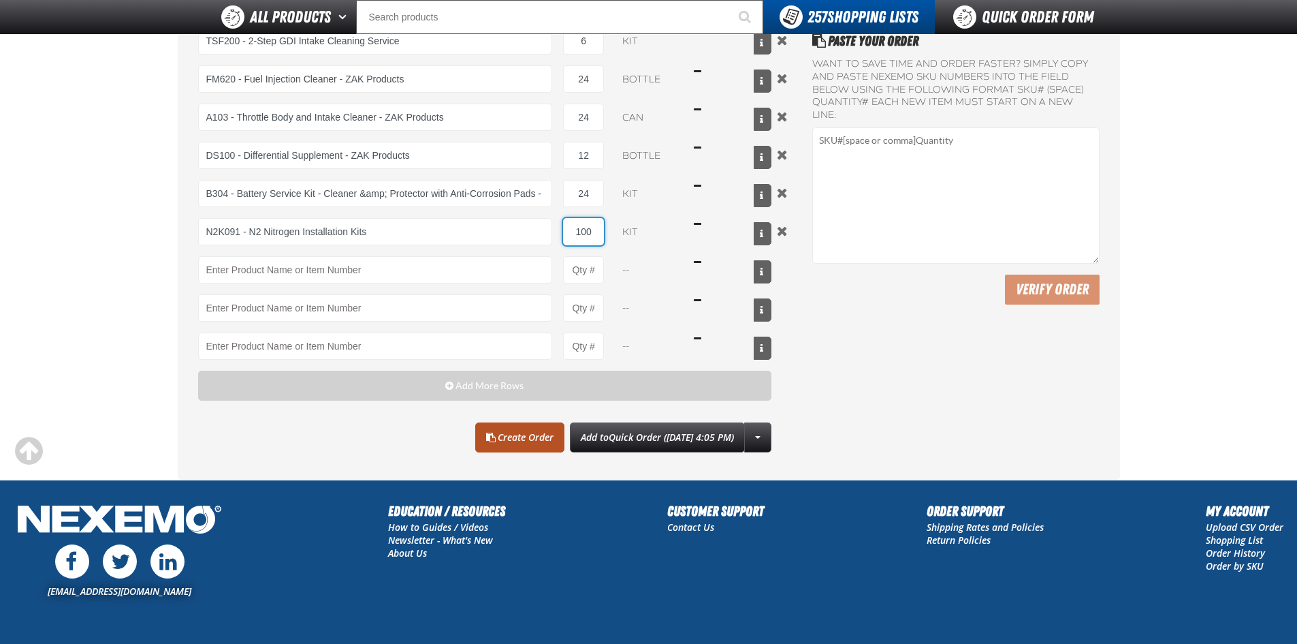
type input "100"
click at [499, 437] on link "Create Order" at bounding box center [519, 437] width 89 height 30
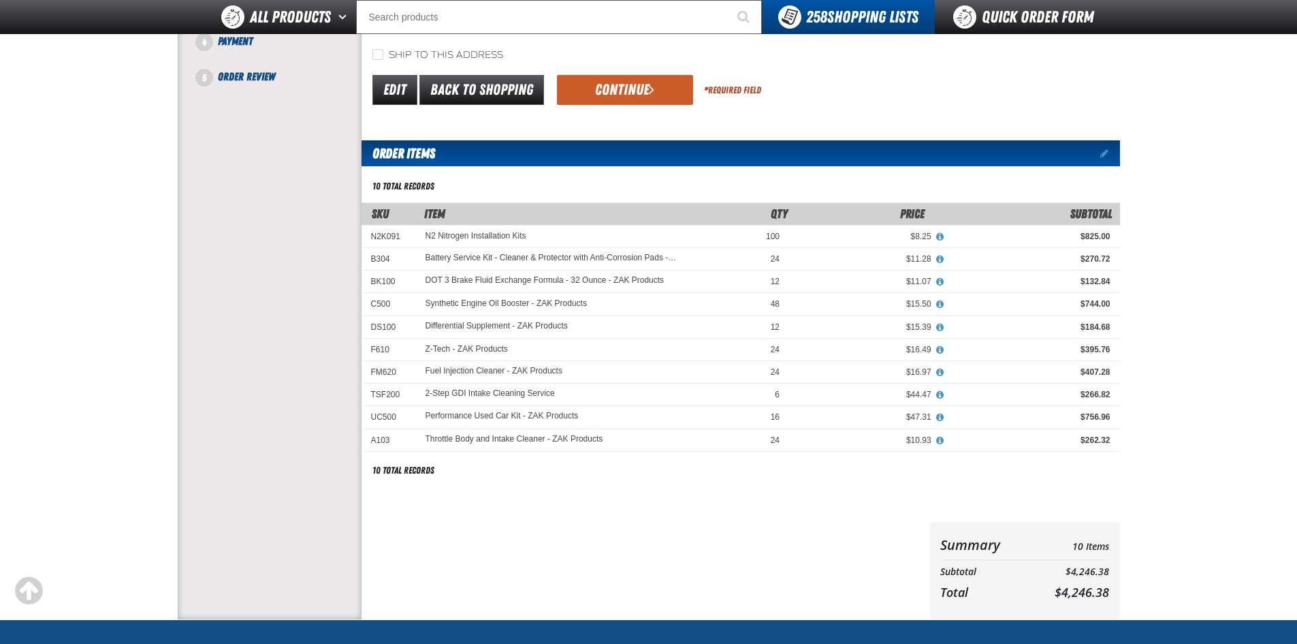
scroll to position [136, 0]
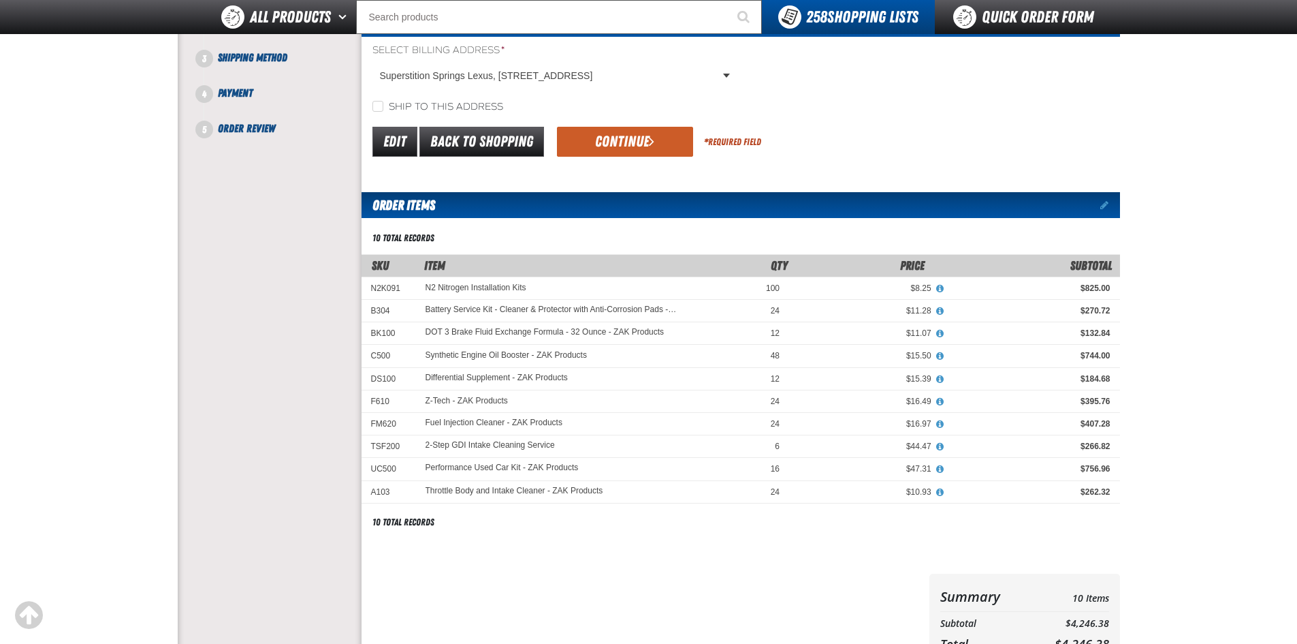
drag, startPoint x: 624, startPoint y: 136, endPoint x: 684, endPoint y: 151, distance: 61.1
click at [625, 135] on button "Continue" at bounding box center [625, 142] width 136 height 30
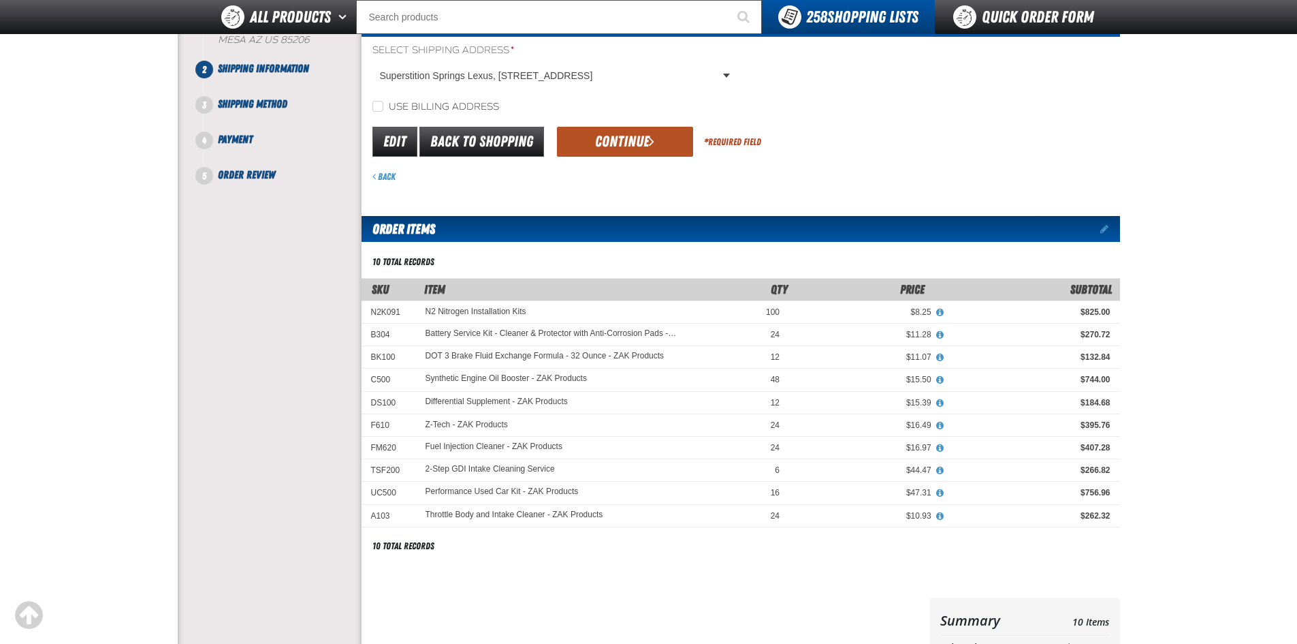
click at [635, 140] on button "Continue" at bounding box center [625, 142] width 136 height 30
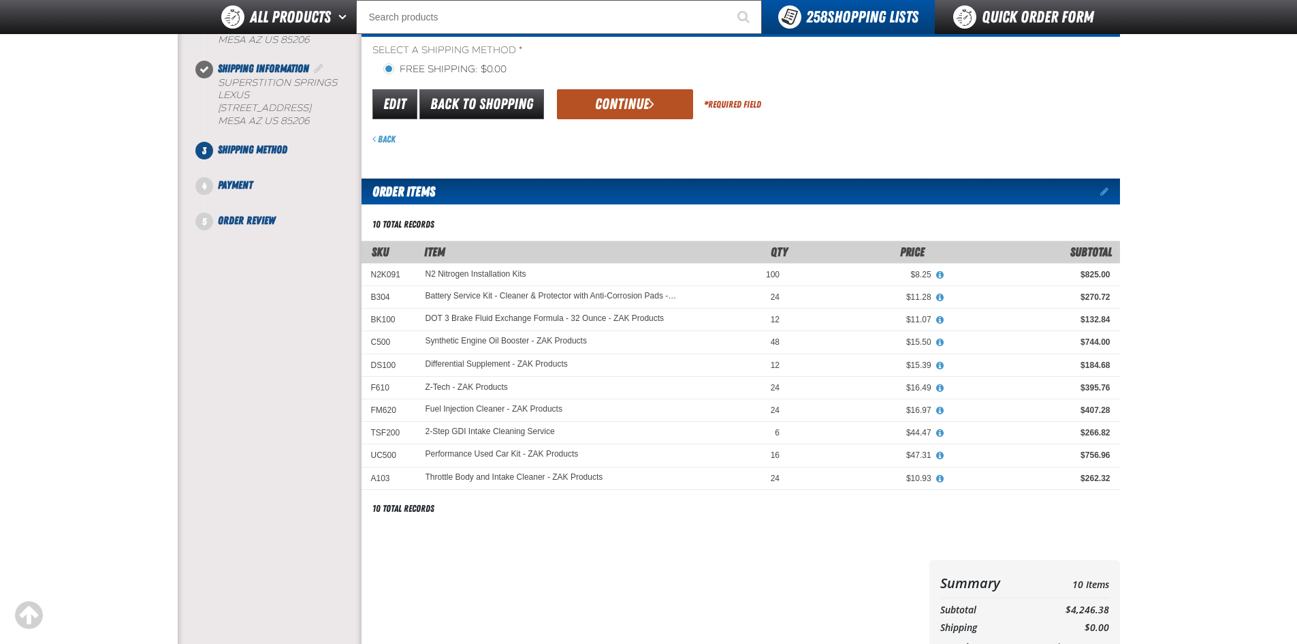
drag, startPoint x: 632, startPoint y: 104, endPoint x: 644, endPoint y: 136, distance: 33.4
click at [632, 105] on button "Continue" at bounding box center [625, 104] width 136 height 30
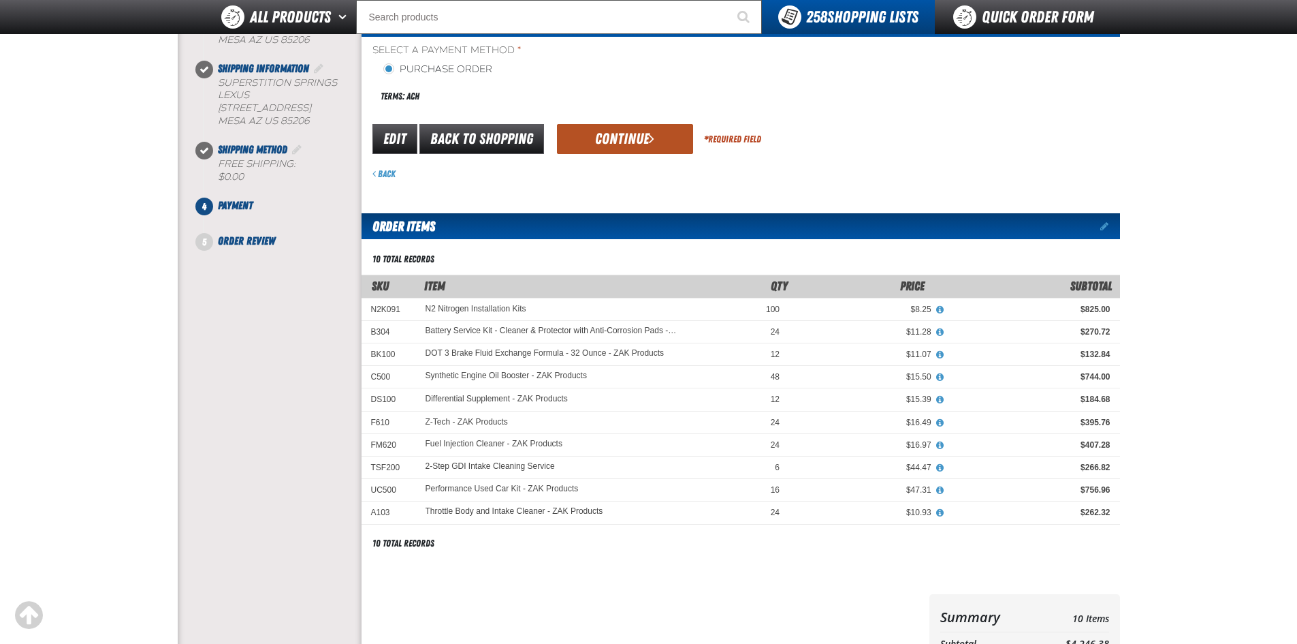
click at [629, 138] on button "Continue" at bounding box center [625, 139] width 136 height 30
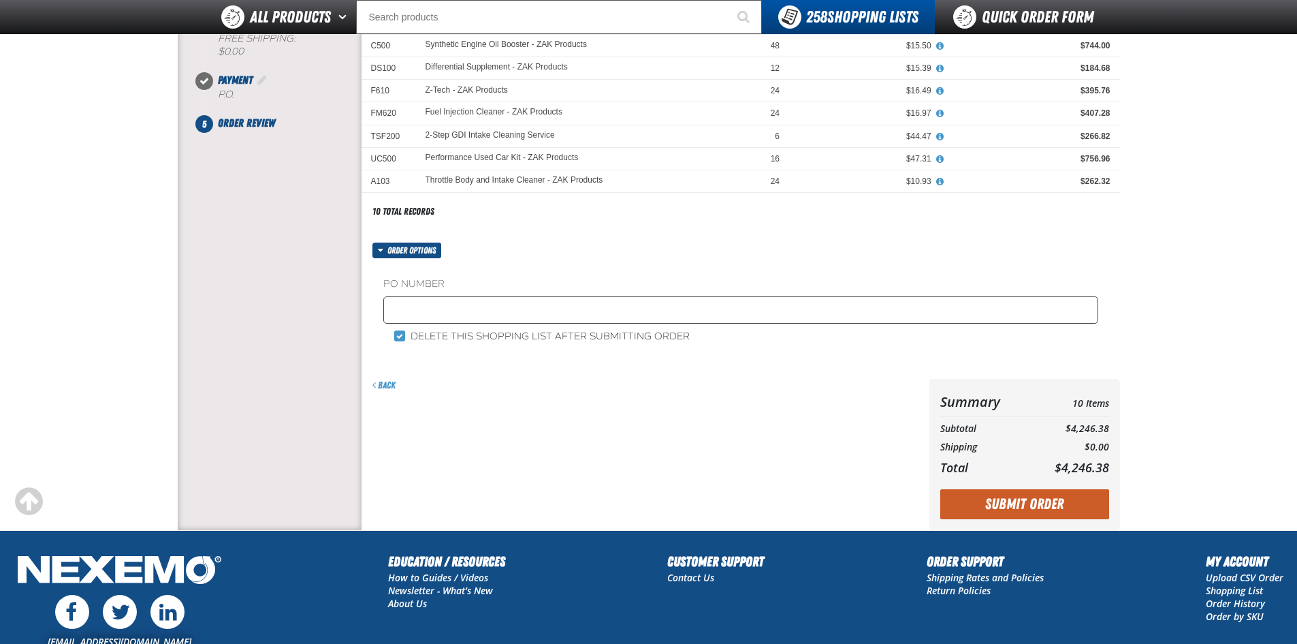
scroll to position [272, 0]
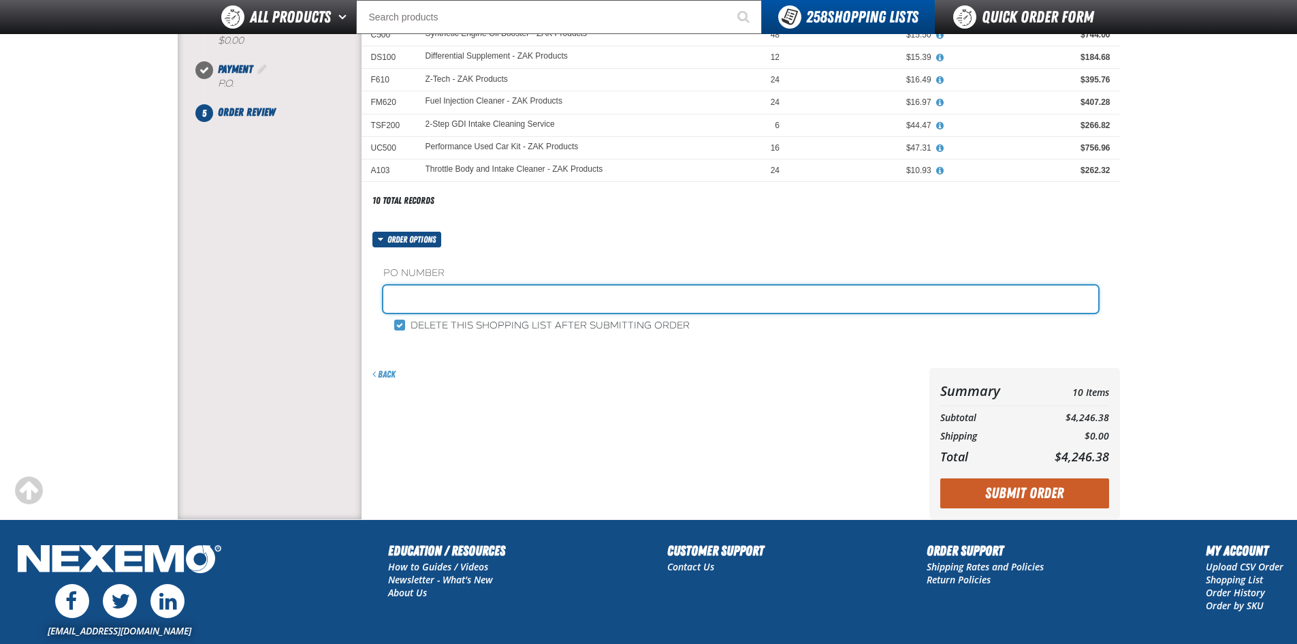
click at [459, 298] on input "text" at bounding box center [740, 298] width 715 height 27
type input "45151"
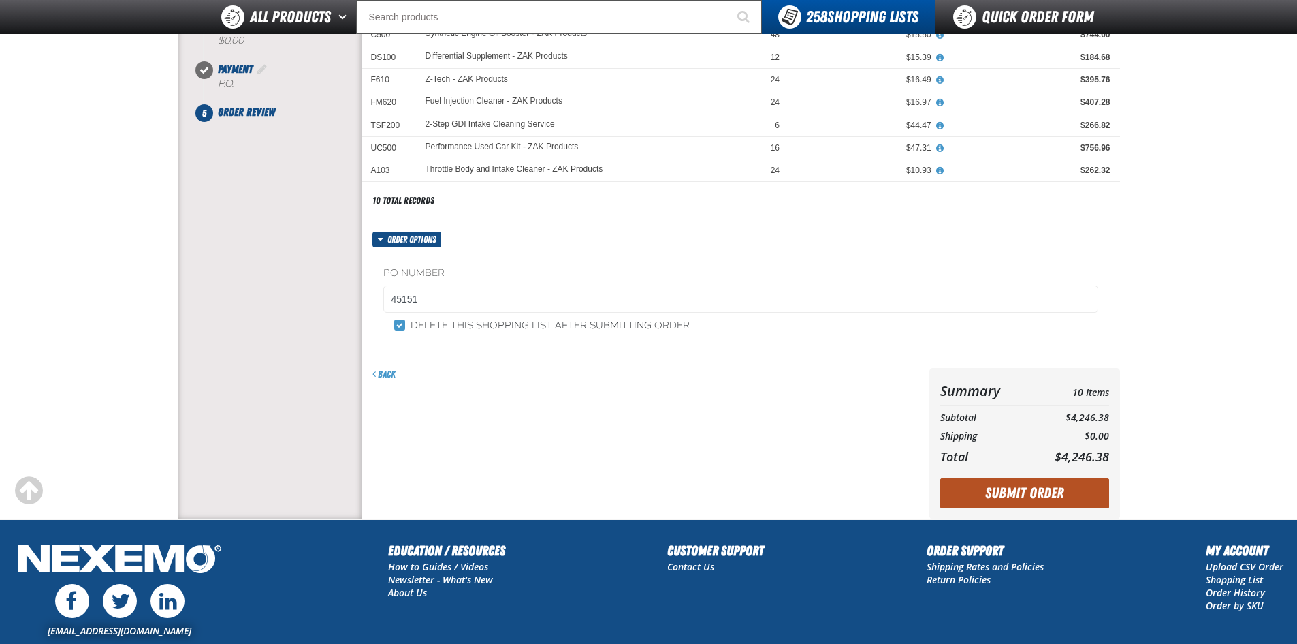
click at [1017, 490] on button "Submit Order" at bounding box center [1024, 493] width 169 height 30
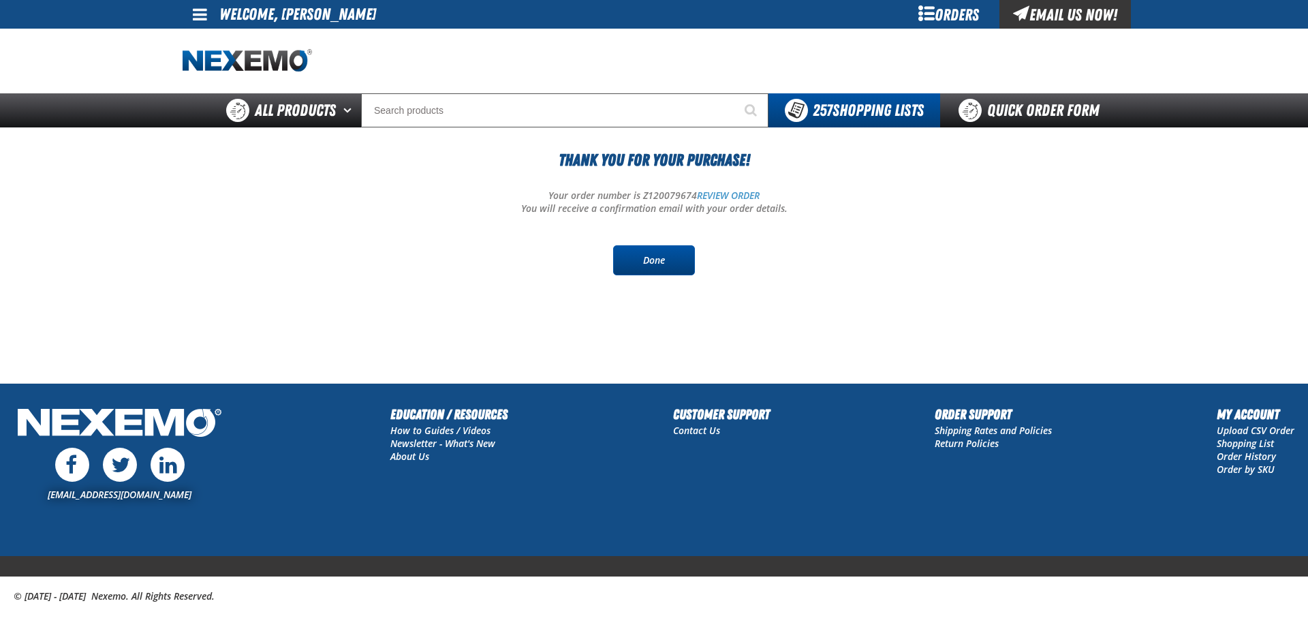
click at [663, 259] on link "Done" at bounding box center [654, 260] width 82 height 30
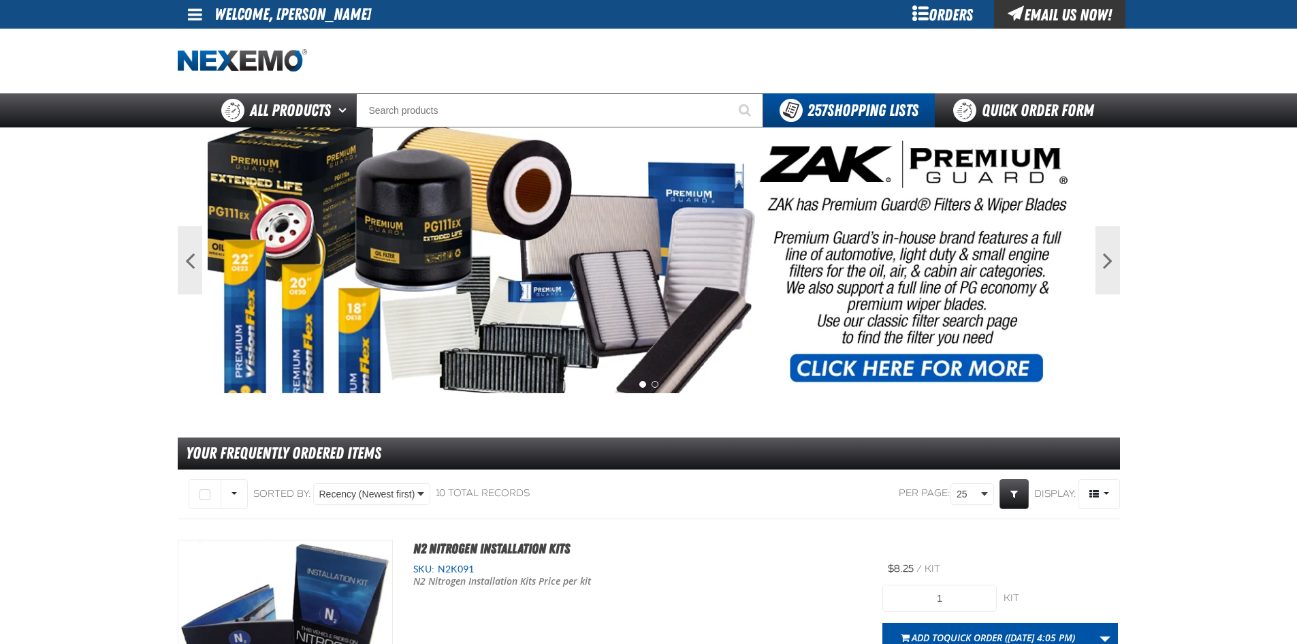
click at [949, 18] on div "Orders" at bounding box center [943, 14] width 102 height 29
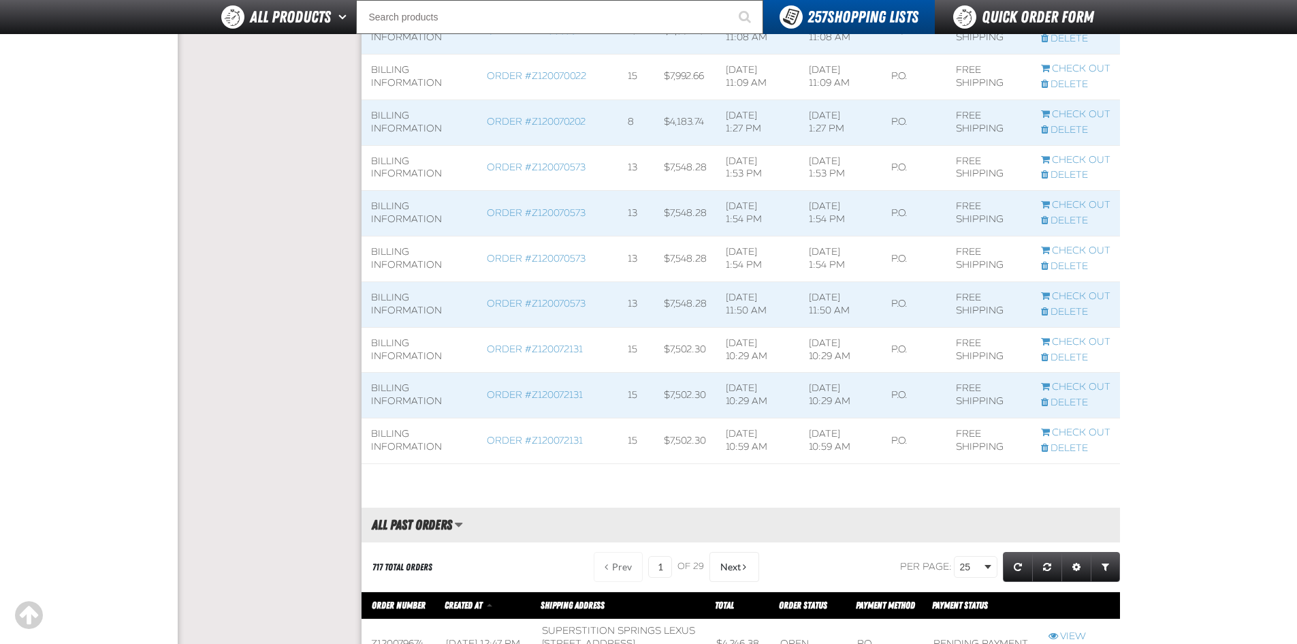
scroll to position [1104, 0]
